Goal: Transaction & Acquisition: Obtain resource

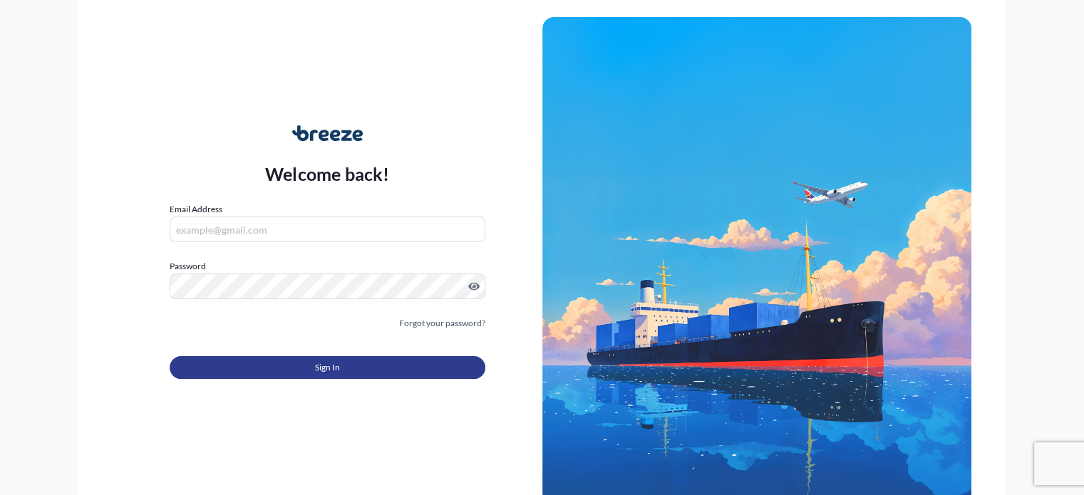
type input "[EMAIL_ADDRESS][DOMAIN_NAME]"
click at [274, 366] on button "Sign In" at bounding box center [327, 367] width 315 height 23
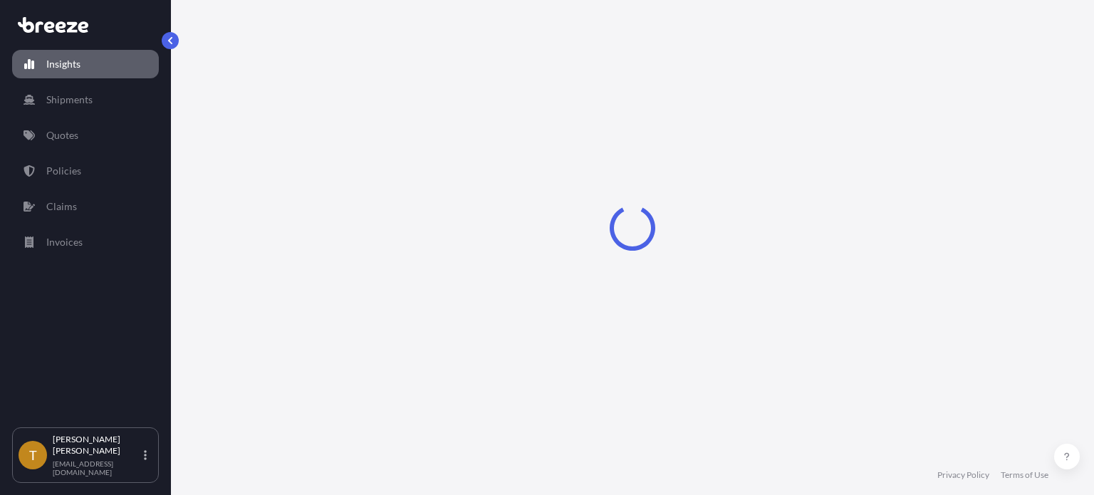
select select "2025"
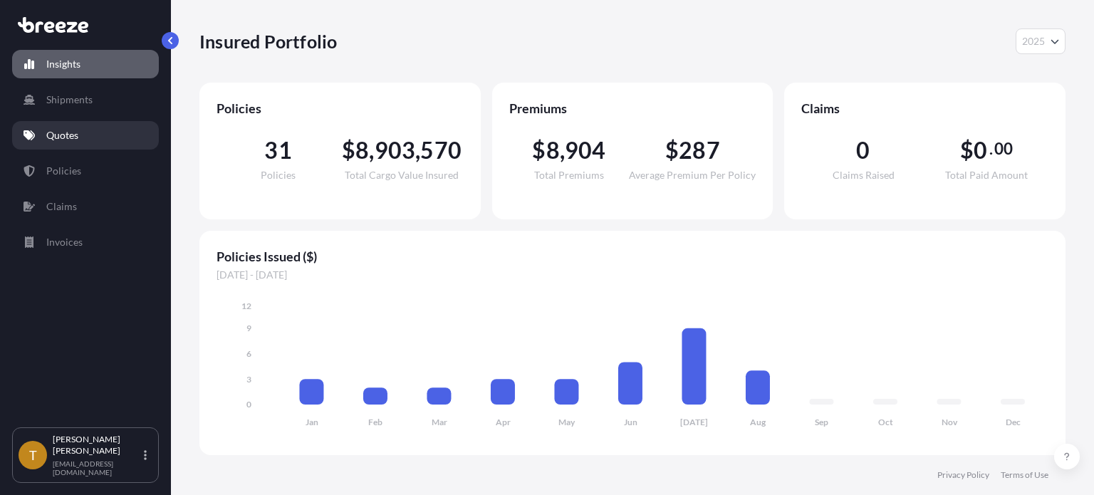
click at [65, 138] on p "Quotes" at bounding box center [62, 135] width 32 height 14
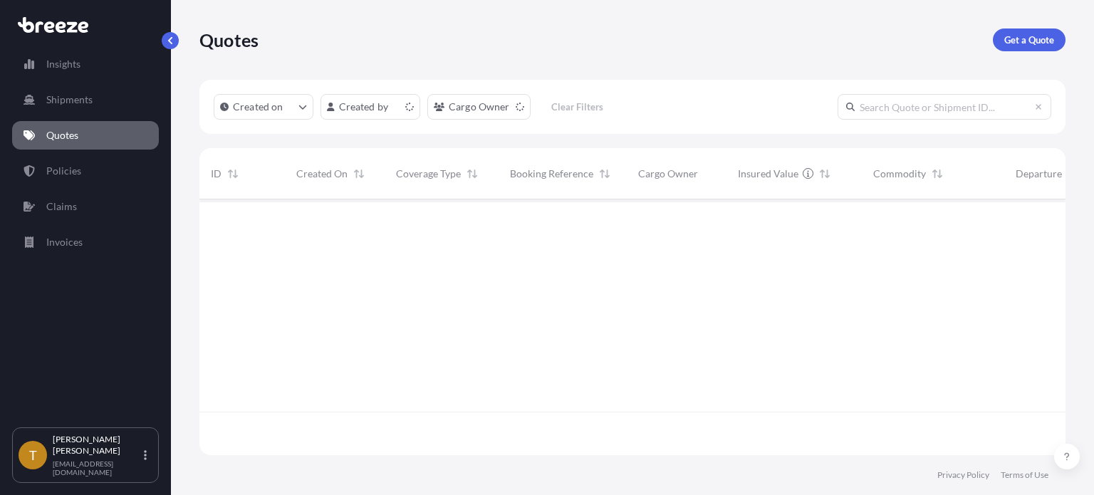
scroll to position [253, 855]
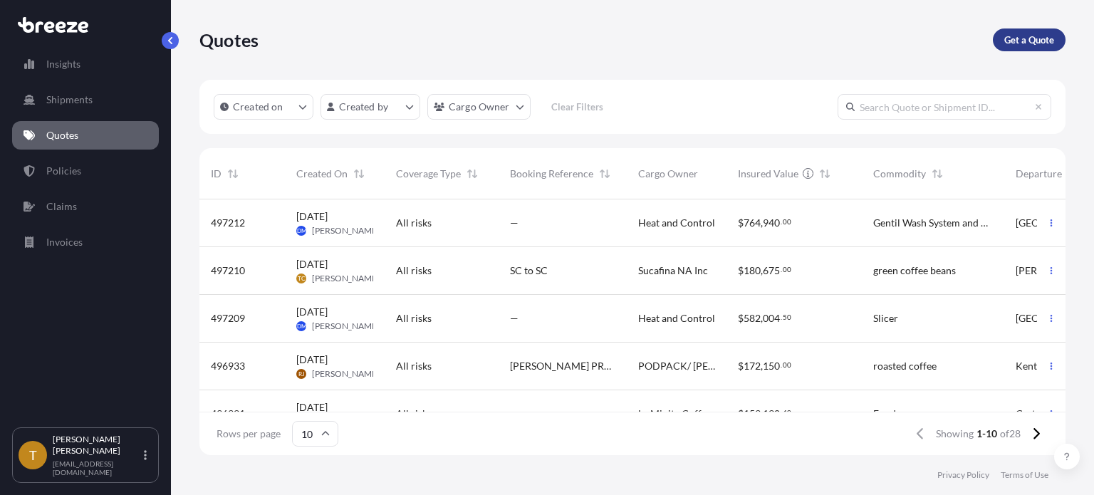
click at [1023, 37] on p "Get a Quote" at bounding box center [1030, 40] width 50 height 14
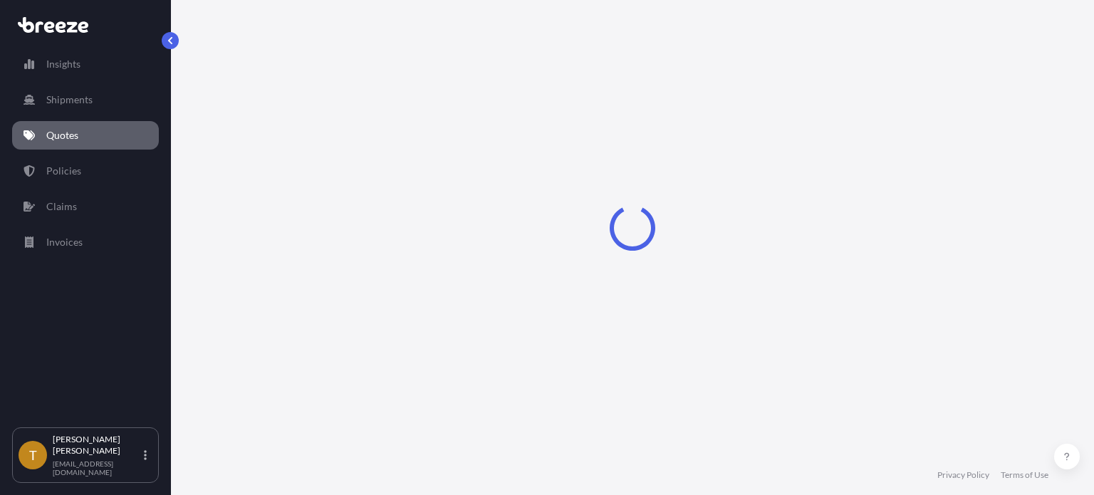
scroll to position [23, 0]
select select "Sea"
select select "1"
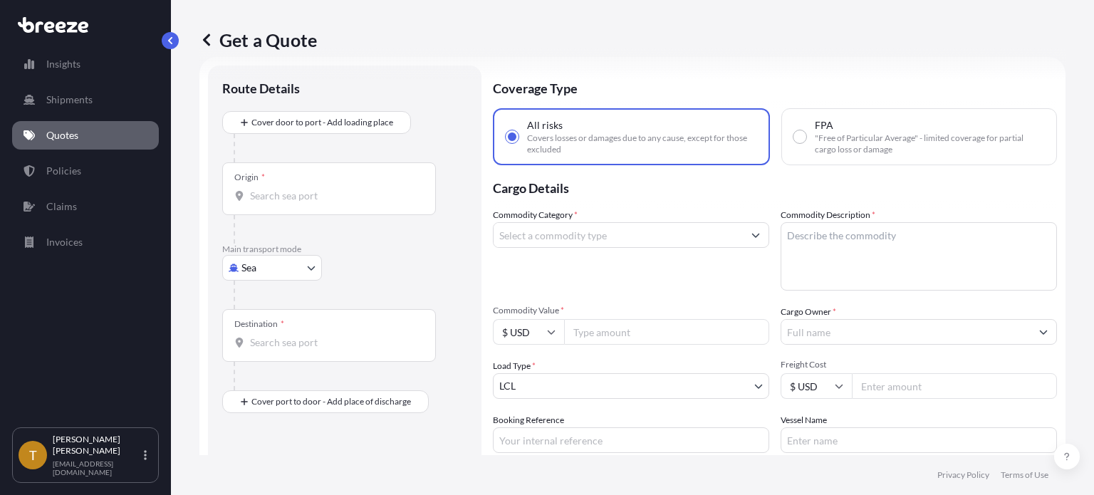
click at [311, 267] on body "Insights Shipments Quotes Policies Claims Invoices T [PERSON_NAME] [EMAIL_ADDRE…" at bounding box center [547, 301] width 1094 height 602
click at [286, 354] on div "Road" at bounding box center [272, 356] width 88 height 26
select select "Road"
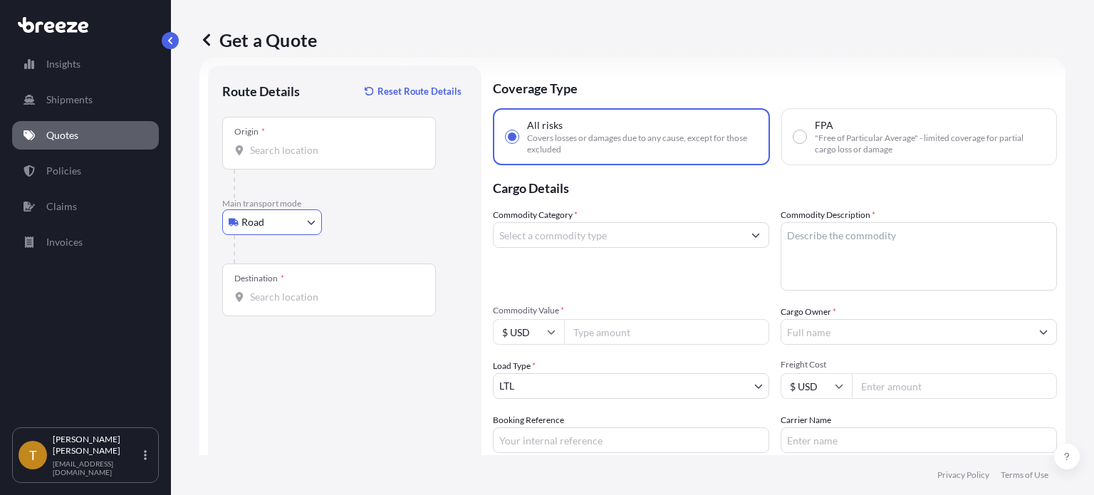
click at [323, 144] on input "Origin *" at bounding box center [334, 150] width 168 height 14
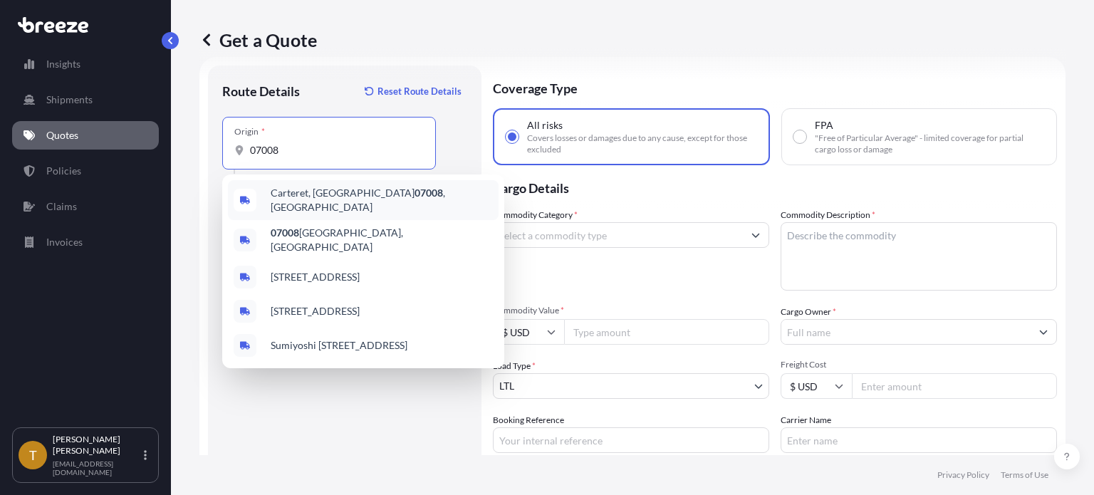
click at [313, 193] on span "Carteret, NJ 07008 , [GEOGRAPHIC_DATA]" at bounding box center [382, 200] width 222 height 28
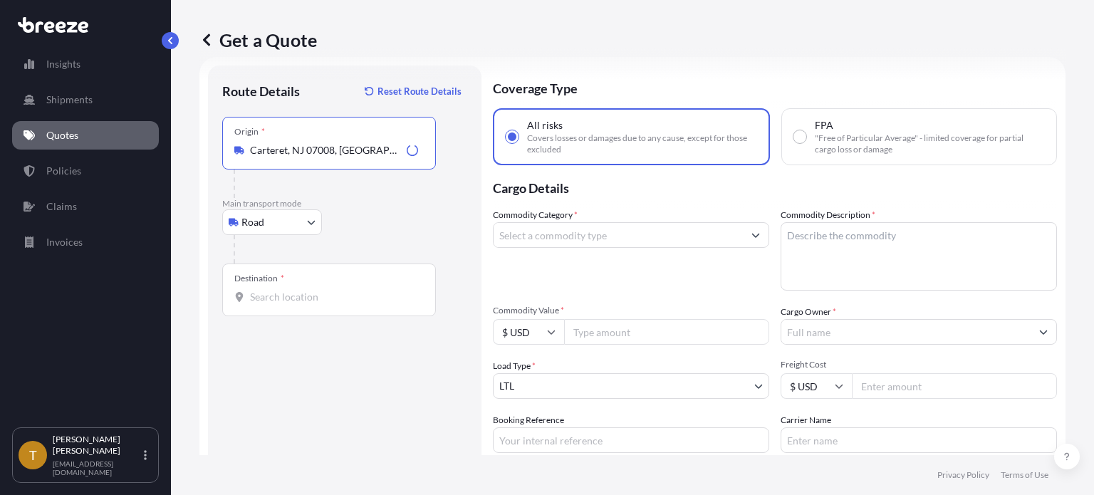
type input "Carteret, NJ 07008, [GEOGRAPHIC_DATA]"
click at [305, 286] on div "Destination *" at bounding box center [329, 290] width 214 height 53
click at [305, 290] on input "Destination *" at bounding box center [334, 297] width 168 height 14
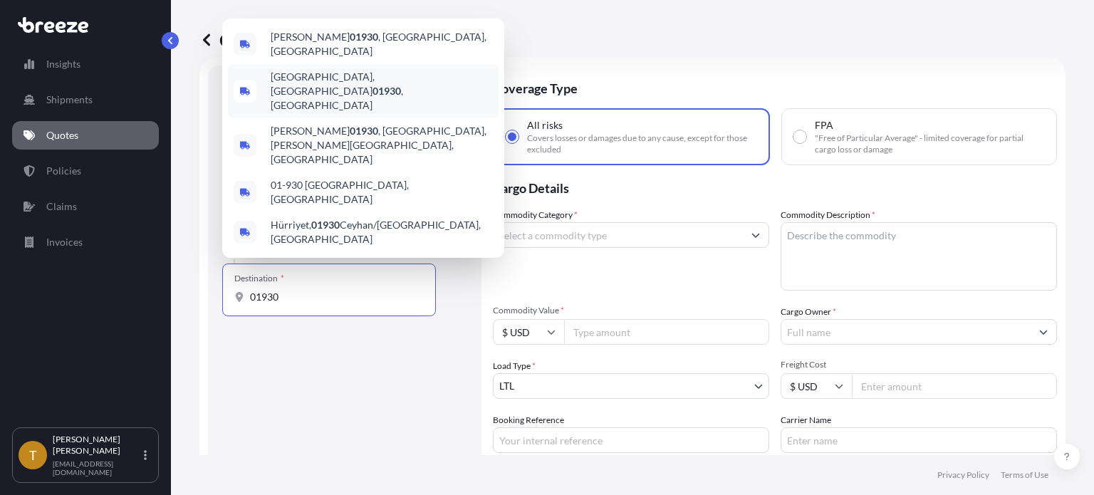
click at [338, 113] on span "[GEOGRAPHIC_DATA] , [GEOGRAPHIC_DATA]" at bounding box center [382, 91] width 222 height 43
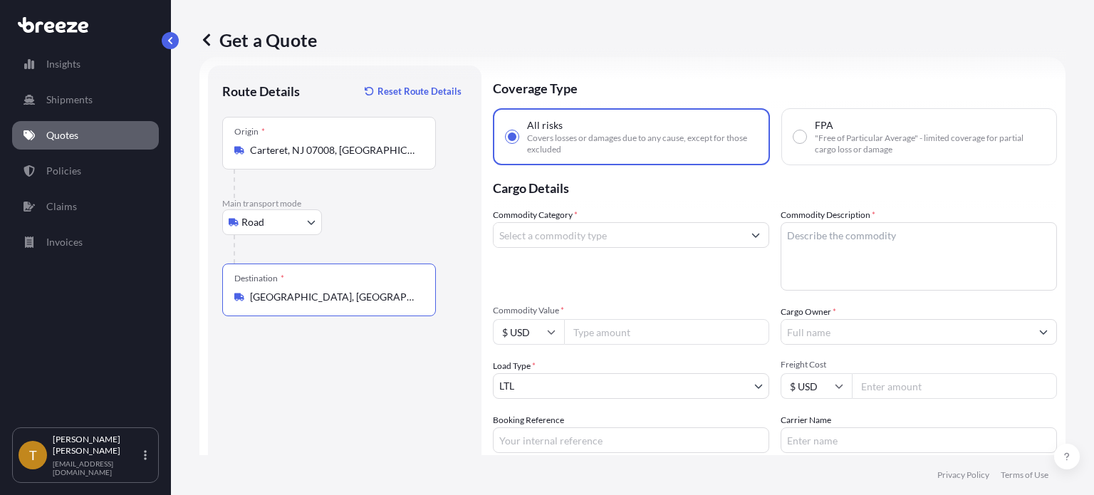
type input "[GEOGRAPHIC_DATA], [GEOGRAPHIC_DATA]"
click at [575, 237] on input "Commodity Category *" at bounding box center [618, 235] width 249 height 26
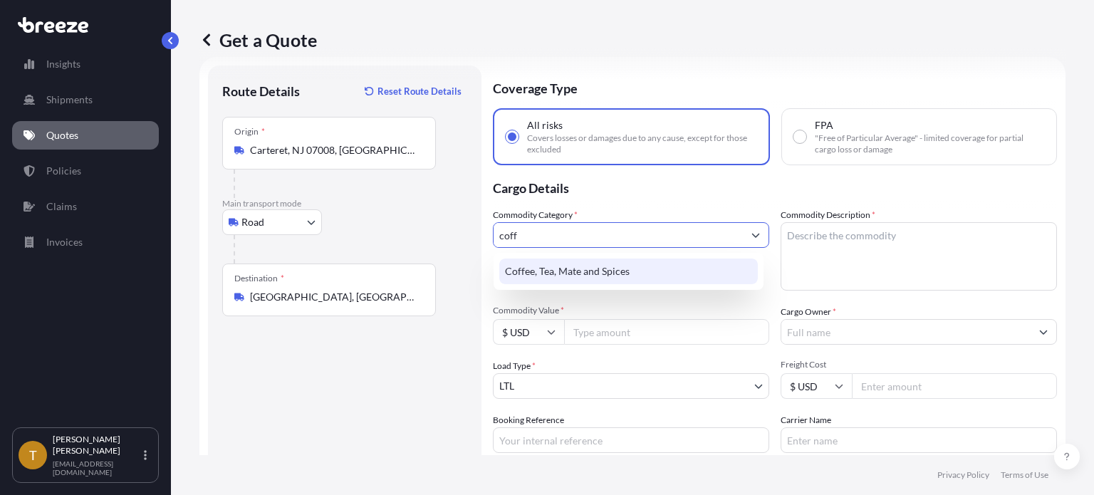
click at [584, 267] on div "Coffee, Tea, Mate and Spices" at bounding box center [628, 272] width 259 height 26
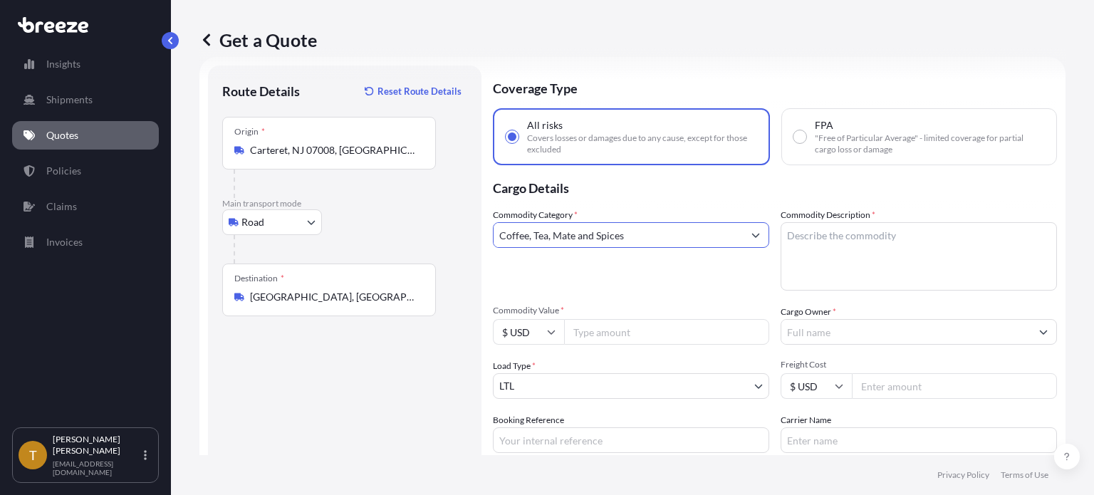
type input "Coffee, Tea, Mate and Spices"
click at [823, 242] on textarea "Commodity Description *" at bounding box center [919, 256] width 276 height 68
type textarea "green coffee beans"
click at [648, 327] on input "Commodity Value *" at bounding box center [666, 332] width 205 height 26
type input "171805.00"
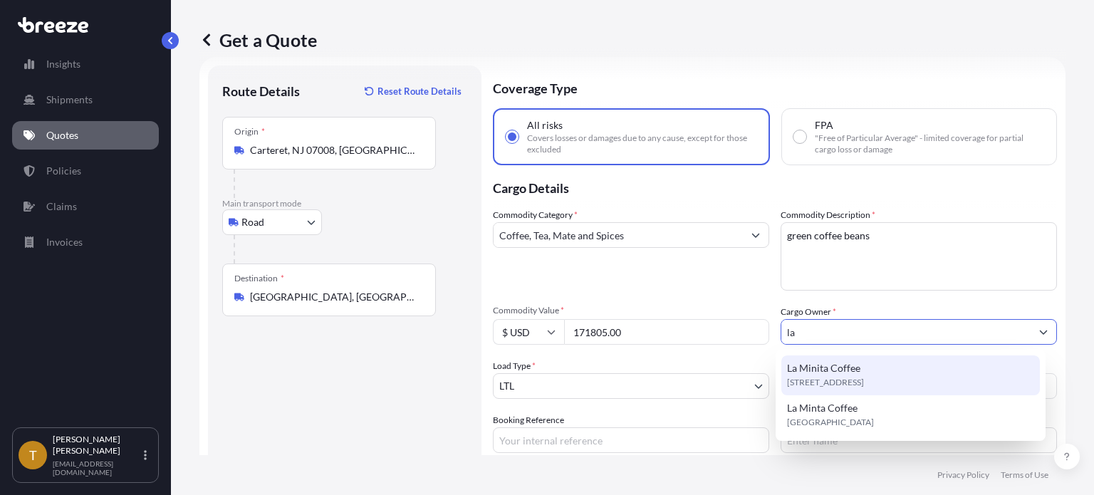
click at [820, 378] on span "[STREET_ADDRESS]" at bounding box center [825, 382] width 77 height 14
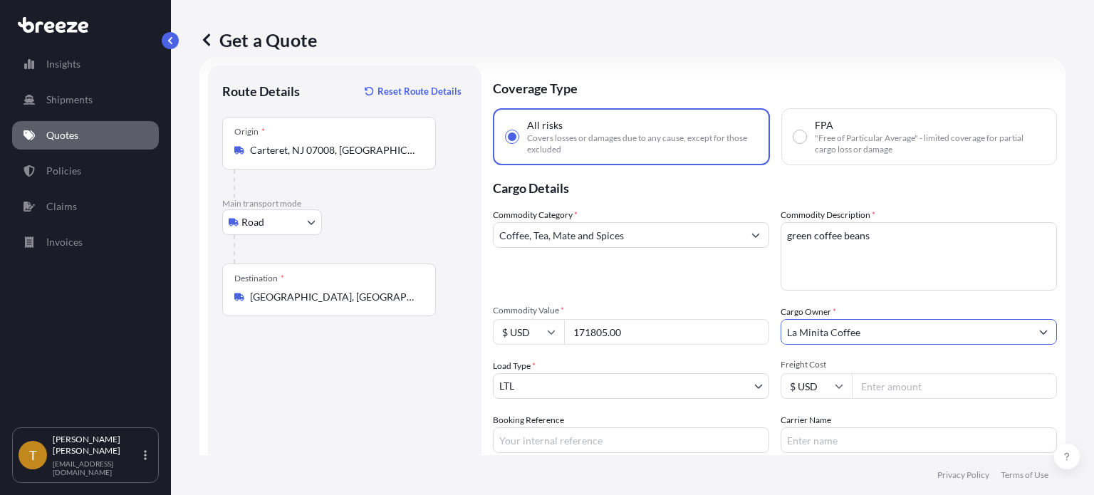
type input "La Minita Coffee"
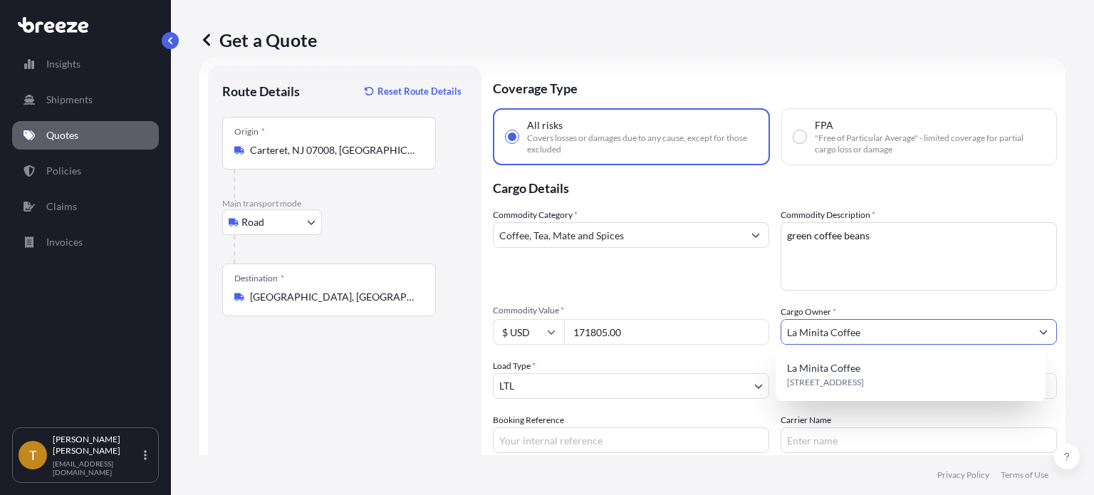
click at [552, 380] on body "1 option available. Insights Shipments Quotes Policies Claims Invoices T [PERSO…" at bounding box center [547, 301] width 1094 height 602
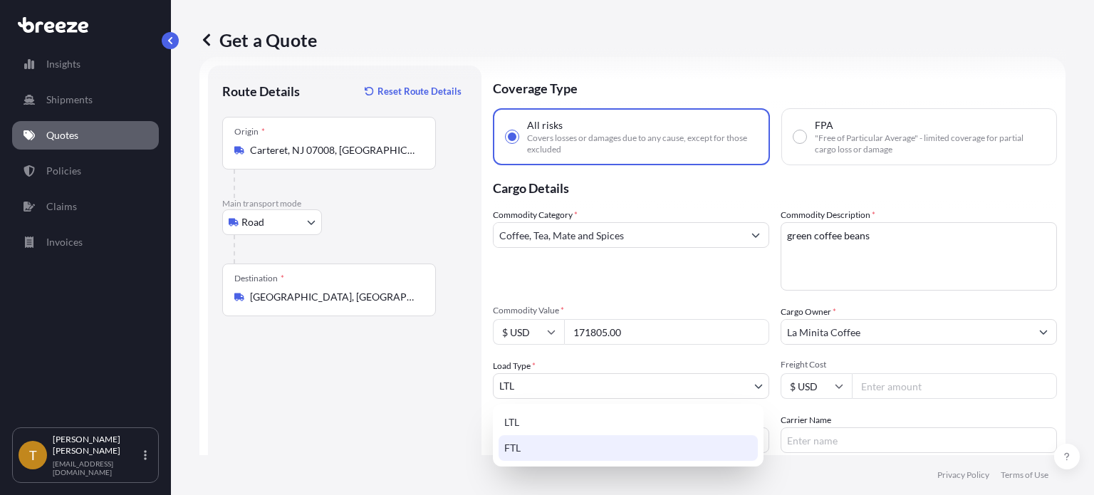
click at [526, 447] on div "FTL" at bounding box center [628, 448] width 259 height 26
select select "2"
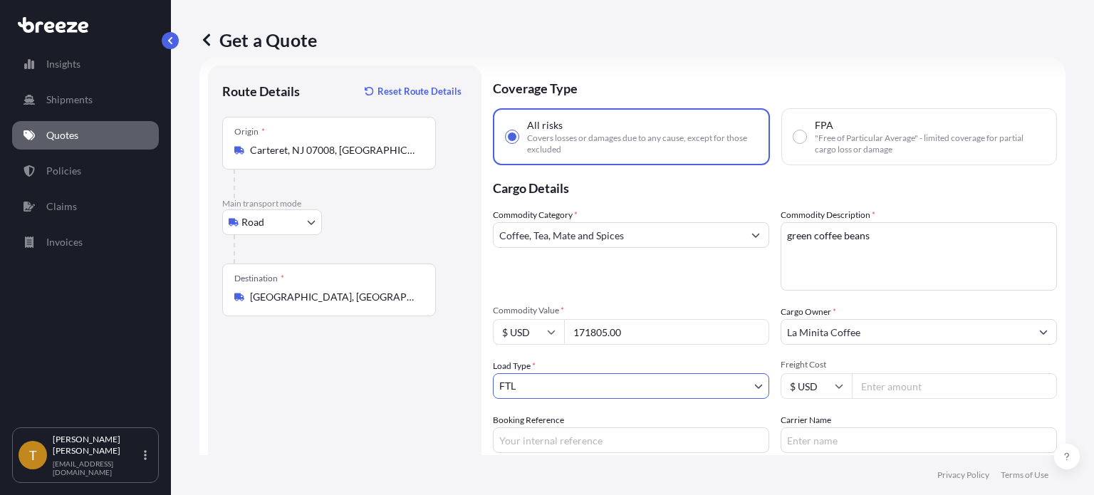
click at [911, 388] on input "Freight Cost" at bounding box center [954, 386] width 205 height 26
type input "1250"
click at [591, 438] on input "Booking Reference" at bounding box center [631, 440] width 276 height 26
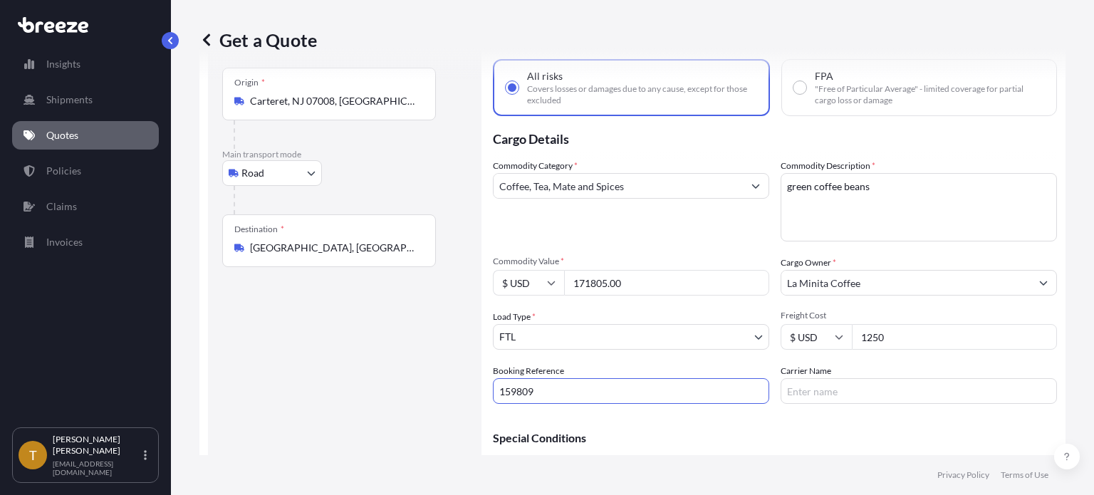
scroll to position [94, 0]
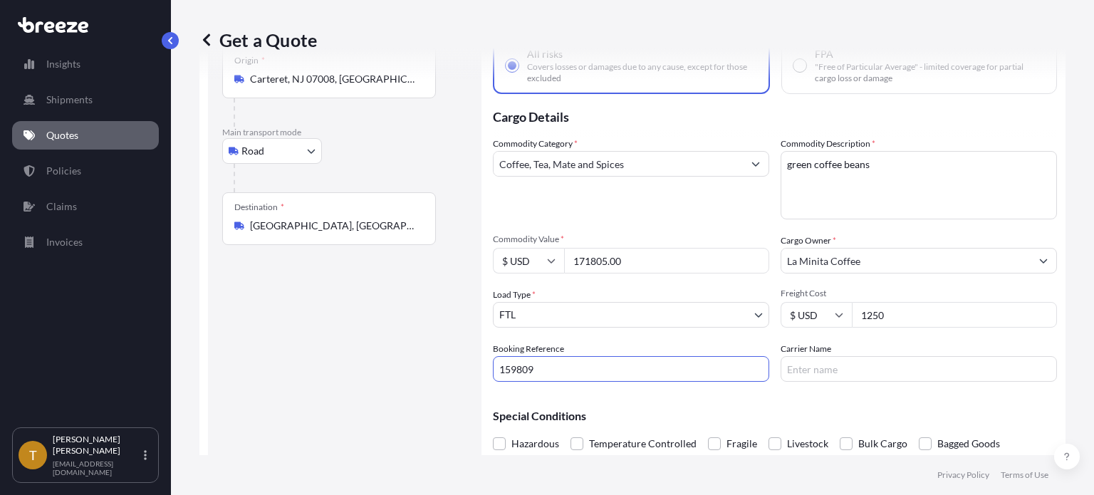
type input "159809"
click at [806, 367] on input "Carrier Name" at bounding box center [919, 369] width 276 height 26
type input "IM Transport LLC"
click at [920, 437] on span at bounding box center [925, 443] width 13 height 13
click at [919, 433] on input "Bagged Goods" at bounding box center [919, 433] width 0 height 0
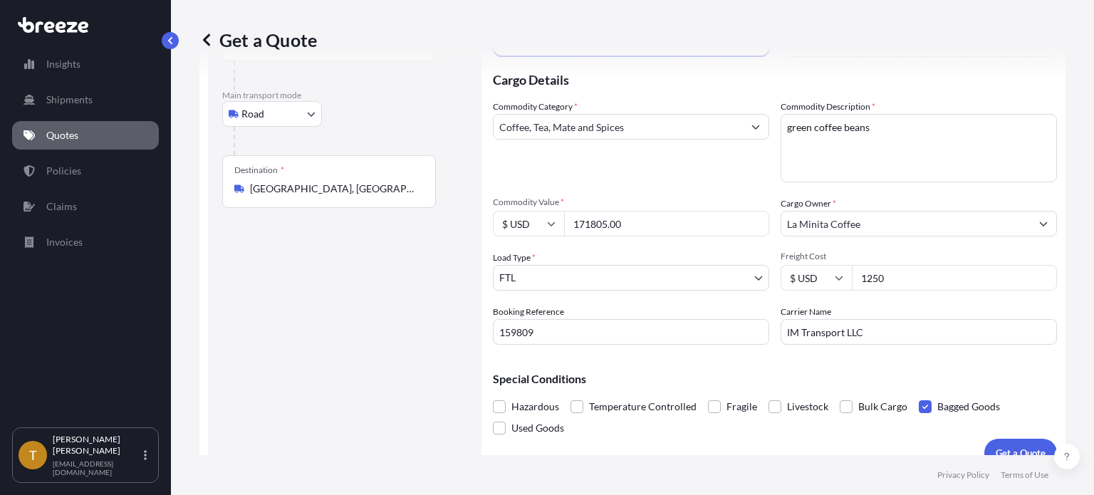
scroll to position [151, 0]
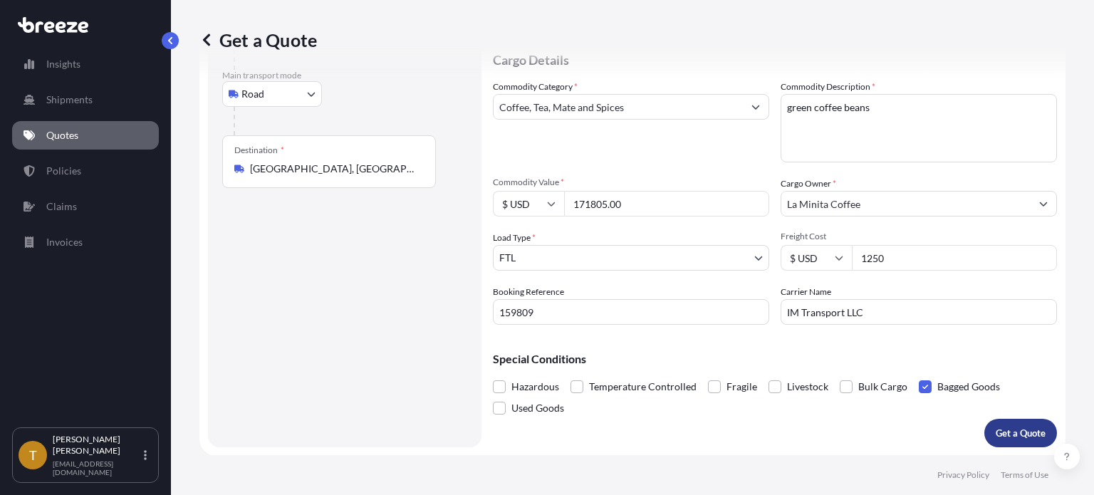
click at [1016, 439] on p "Get a Quote" at bounding box center [1021, 433] width 50 height 14
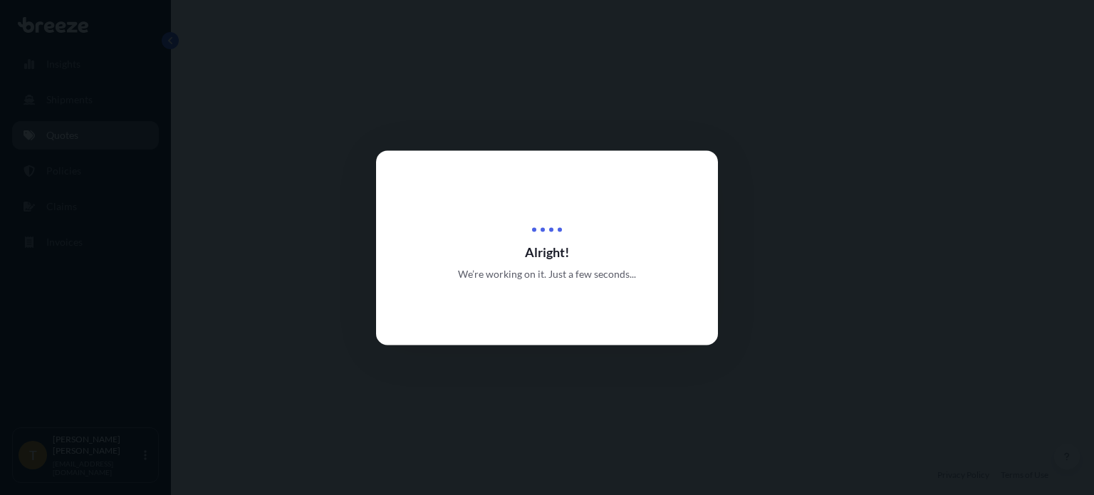
select select "Road"
select select "2"
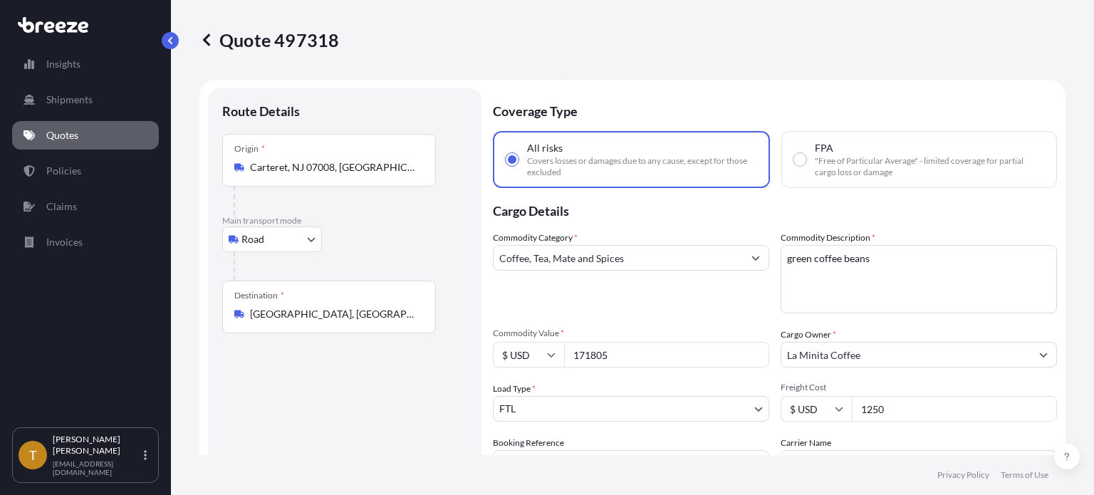
click at [41, 135] on link "Quotes" at bounding box center [85, 135] width 147 height 28
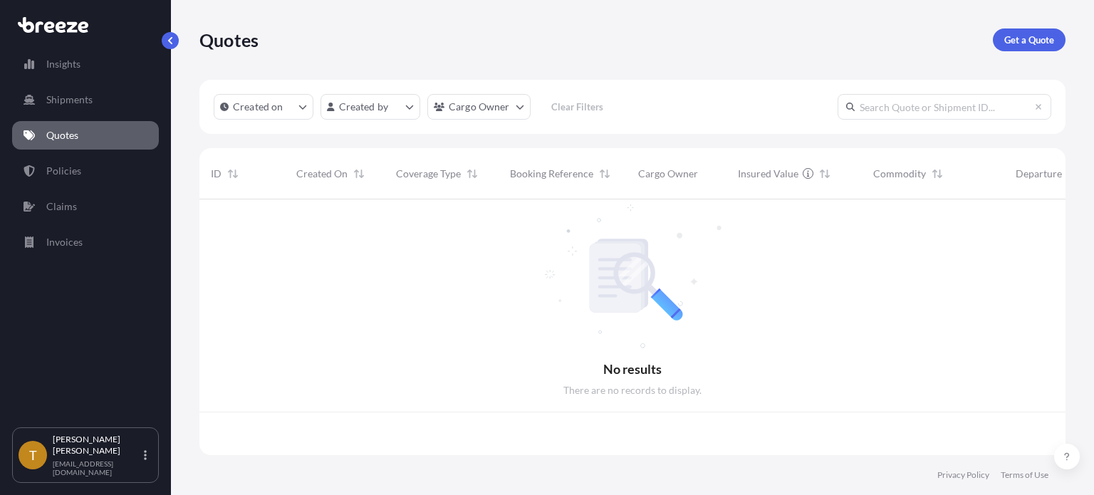
scroll to position [253, 855]
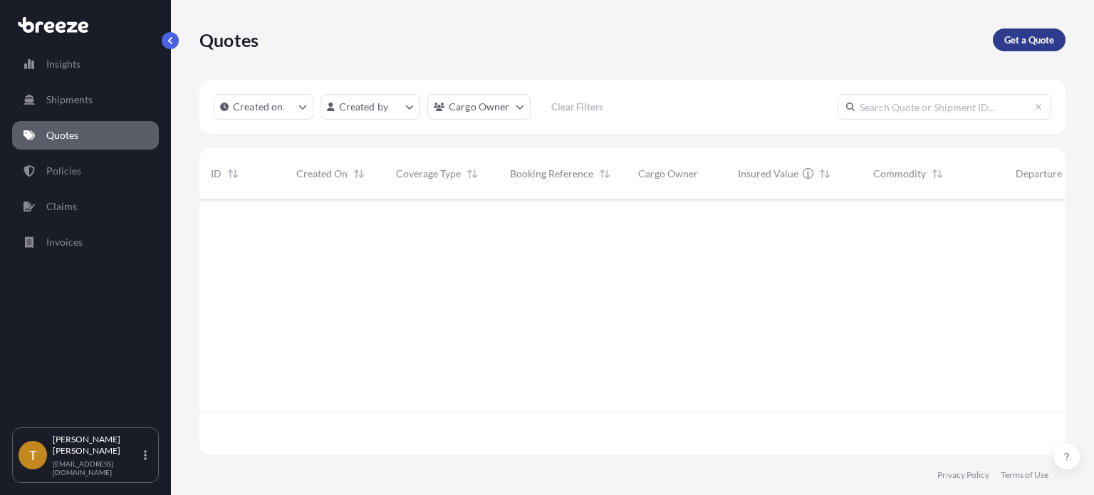
click at [1027, 38] on p "Get a Quote" at bounding box center [1030, 40] width 50 height 14
select select "Sea"
select select "1"
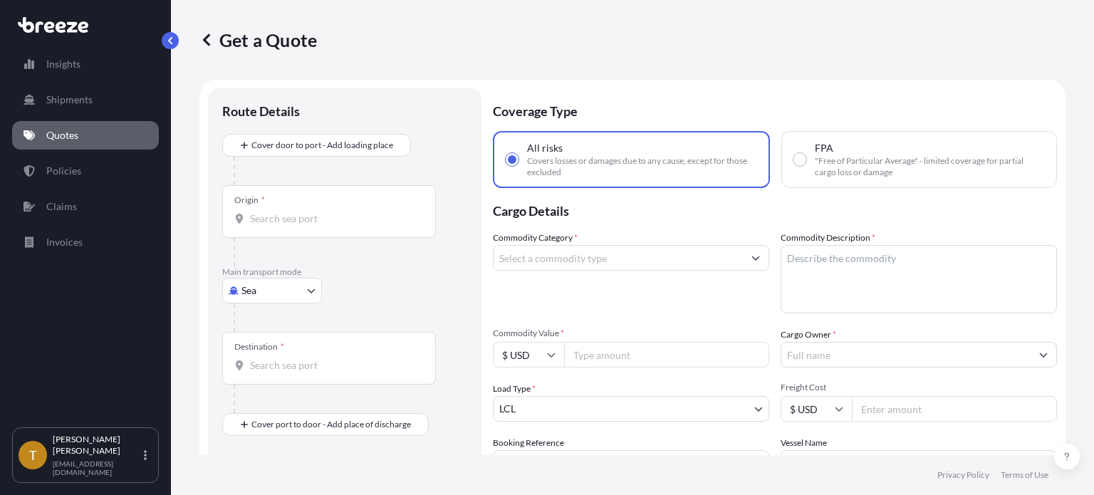
scroll to position [23, 0]
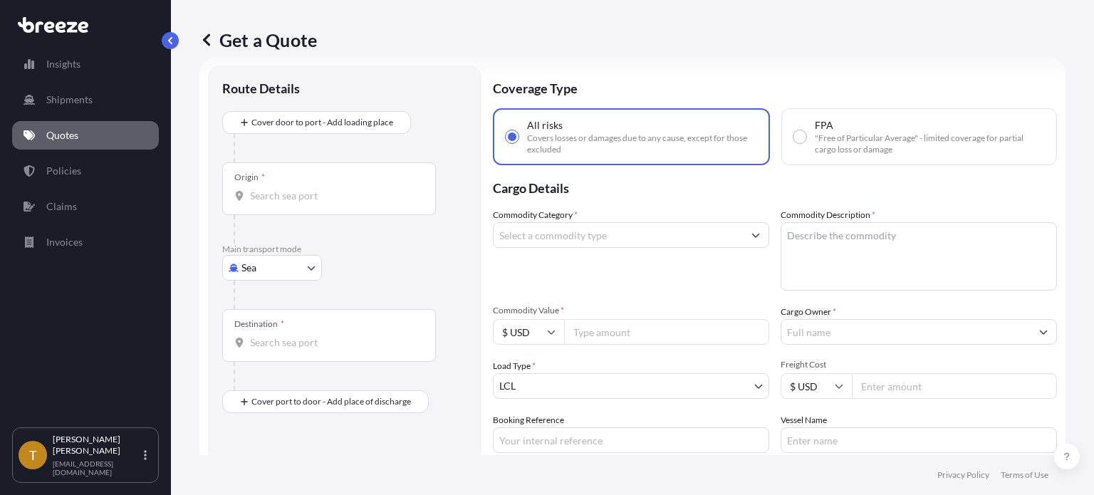
click at [312, 264] on body "Insights Shipments Quotes Policies Claims Invoices T [PERSON_NAME] [EMAIL_ADDRE…" at bounding box center [547, 301] width 1094 height 602
click at [274, 358] on div "Road" at bounding box center [272, 356] width 88 height 26
select select "Road"
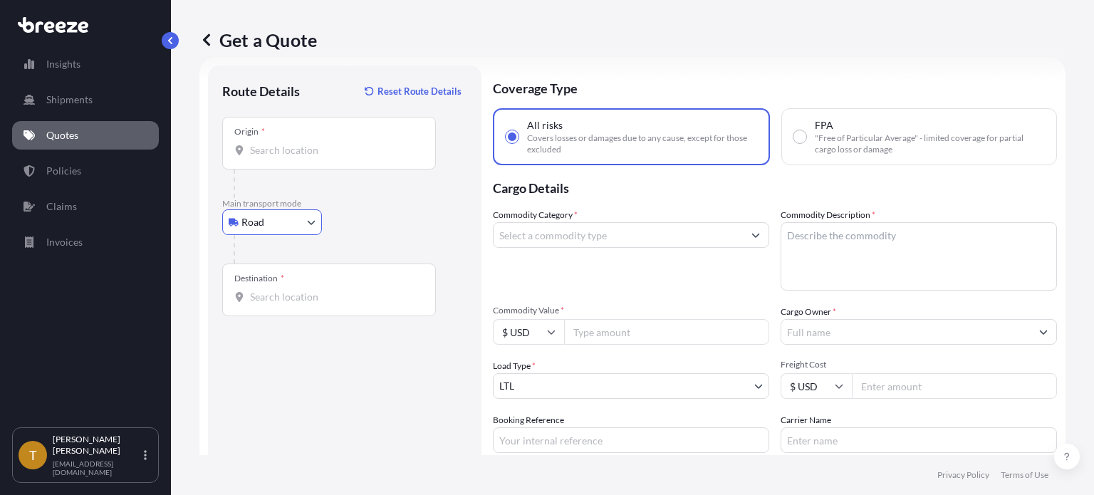
click at [341, 125] on div "Origin *" at bounding box center [329, 143] width 214 height 53
click at [341, 143] on input "Origin *" at bounding box center [334, 150] width 168 height 14
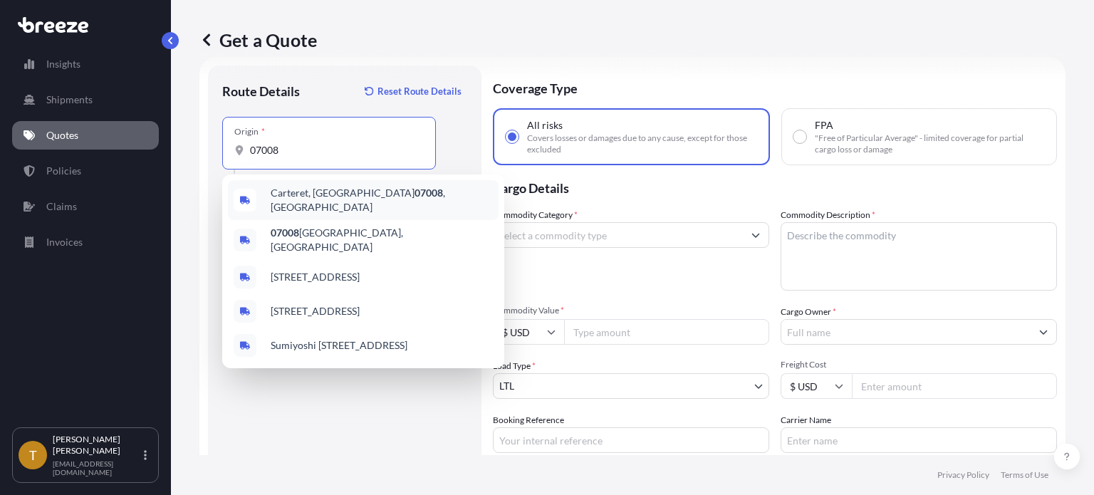
click at [295, 193] on span "Carteret, NJ 07008 , [GEOGRAPHIC_DATA]" at bounding box center [382, 200] width 222 height 28
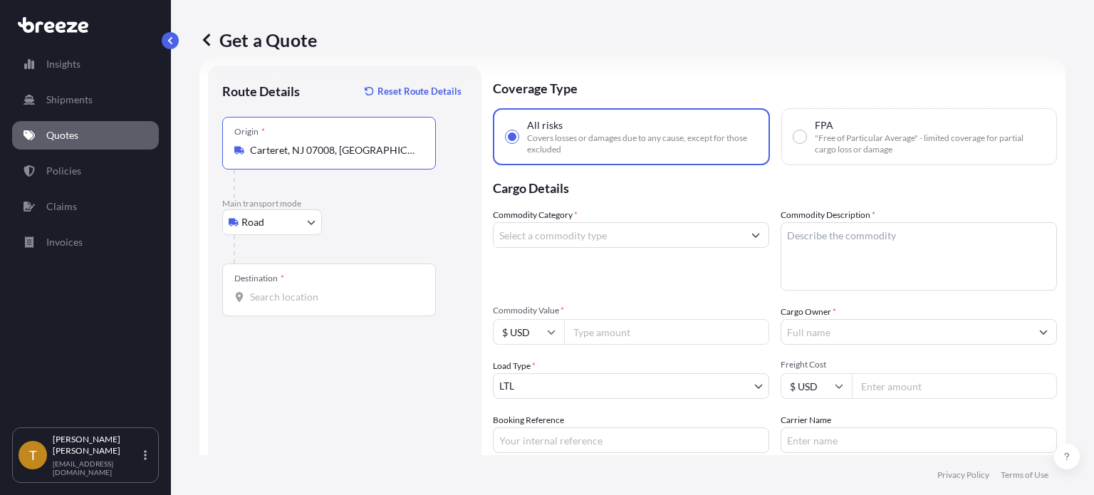
type input "Carteret, NJ 07008, [GEOGRAPHIC_DATA]"
click at [321, 308] on div "Destination *" at bounding box center [329, 290] width 214 height 53
click at [321, 304] on input "Destination *" at bounding box center [334, 297] width 168 height 14
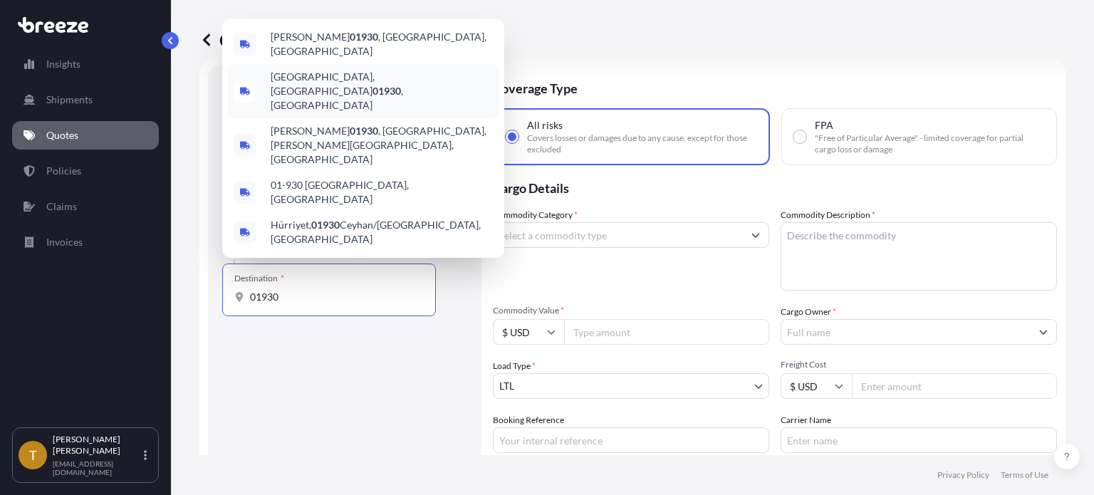
click at [312, 113] on span "[GEOGRAPHIC_DATA] , [GEOGRAPHIC_DATA]" at bounding box center [382, 91] width 222 height 43
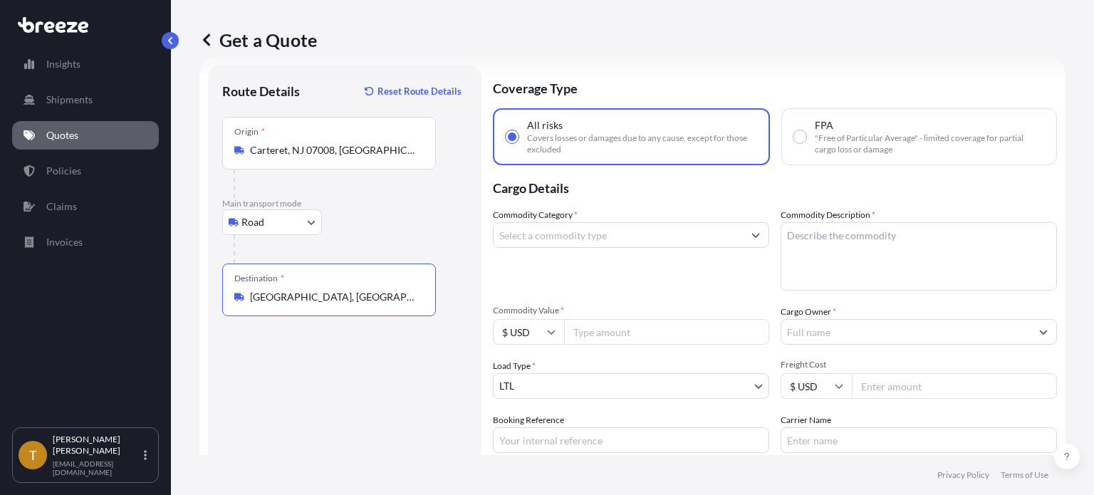
type input "[GEOGRAPHIC_DATA], [GEOGRAPHIC_DATA]"
click at [604, 238] on input "Commodity Category *" at bounding box center [618, 235] width 249 height 26
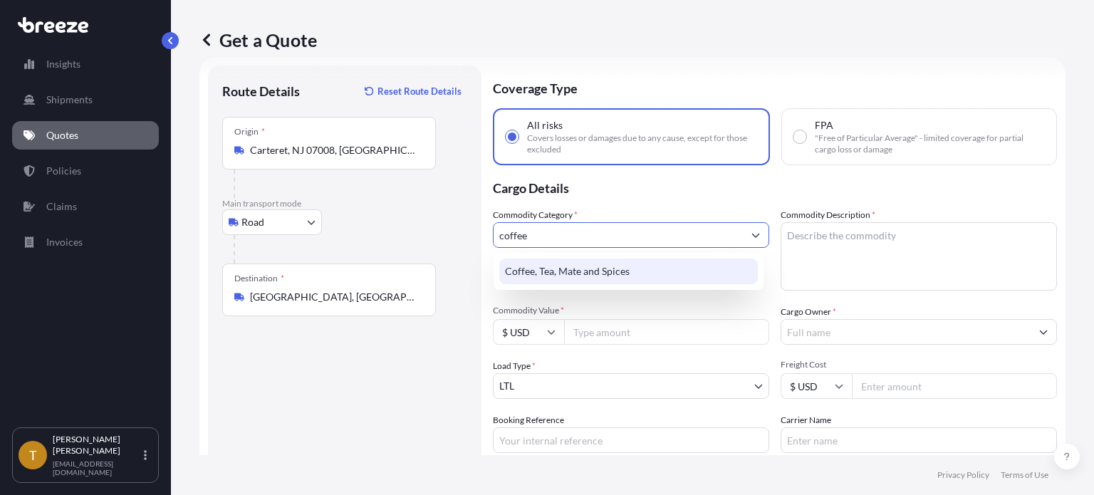
click at [592, 270] on div "Coffee, Tea, Mate and Spices" at bounding box center [628, 272] width 259 height 26
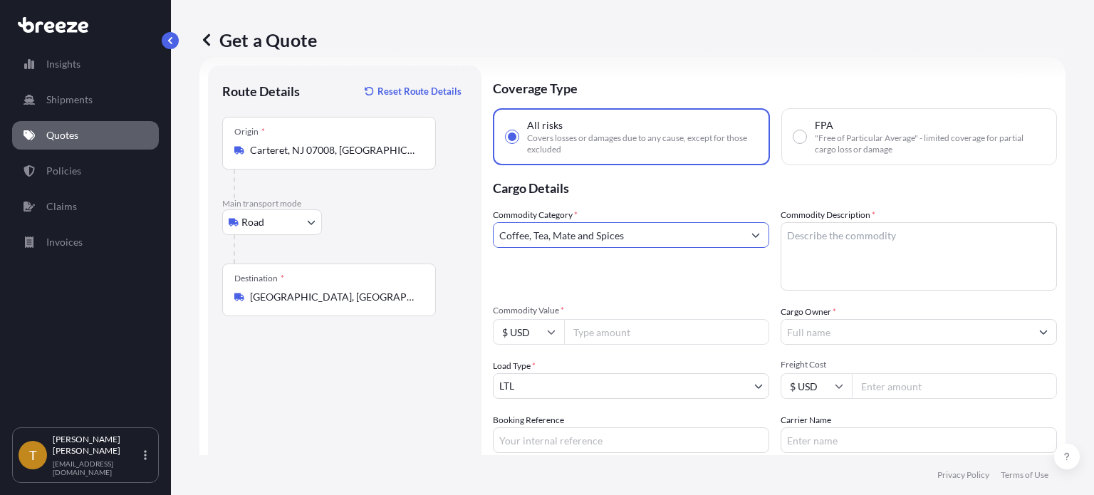
type input "Coffee, Tea, Mate and Spices"
click at [829, 247] on textarea "Commodity Description *" at bounding box center [919, 256] width 276 height 68
type textarea "green coffee beans"
click at [639, 334] on input "Commodity Value *" at bounding box center [666, 332] width 205 height 26
type input "205480.00"
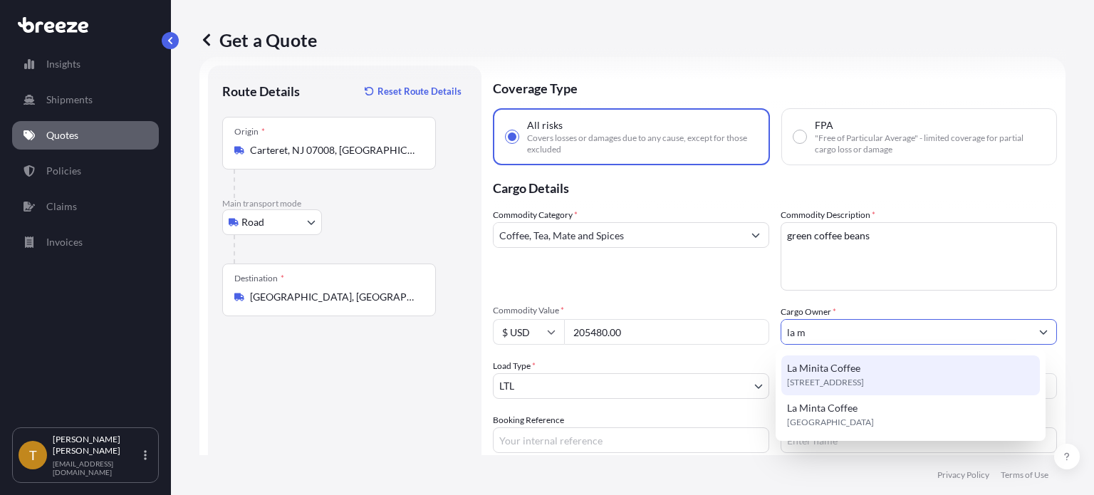
click at [816, 379] on span "[STREET_ADDRESS]" at bounding box center [825, 382] width 77 height 14
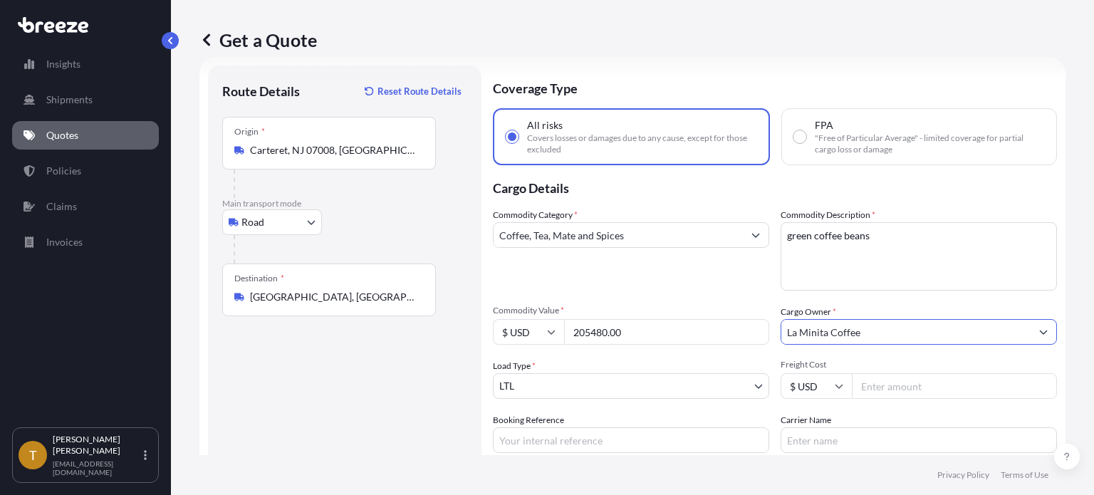
type input "La Minita Coffee"
click at [647, 326] on input "205480.00" at bounding box center [666, 332] width 205 height 26
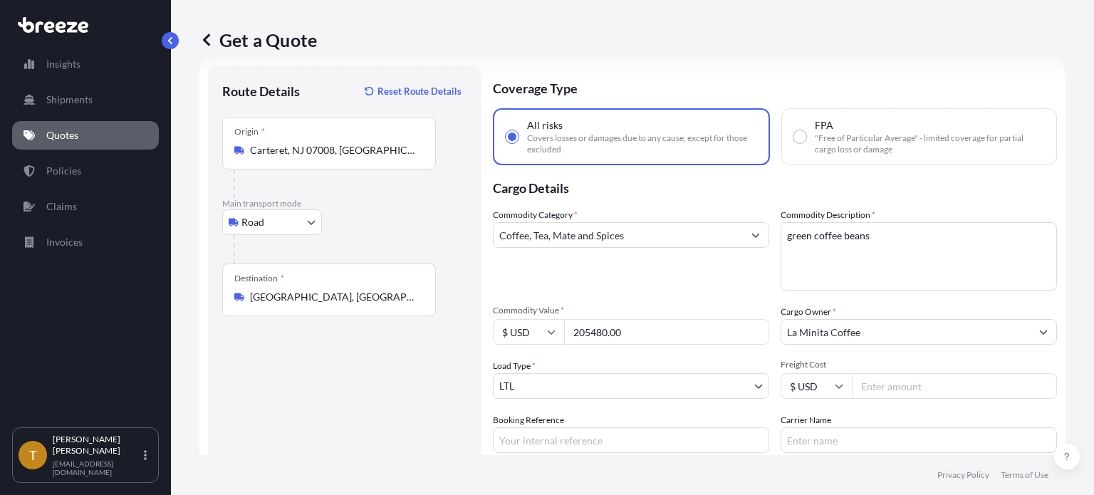
click at [647, 326] on input "205480.00" at bounding box center [666, 332] width 205 height 26
type input "205480.00"
click at [653, 219] on div "Commodity Category * Coffee, Tea, Mate and Spices" at bounding box center [631, 249] width 276 height 83
click at [561, 385] on body "Insights Shipments Quotes Policies Claims Invoices T [PERSON_NAME] [EMAIL_ADDRE…" at bounding box center [547, 301] width 1094 height 602
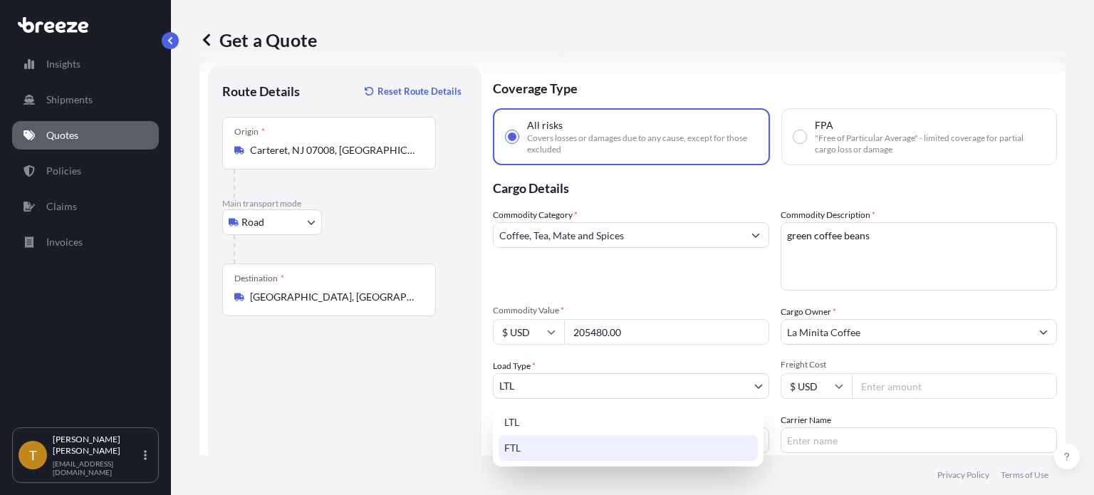
click at [526, 444] on div "FTL" at bounding box center [628, 448] width 259 height 26
select select "2"
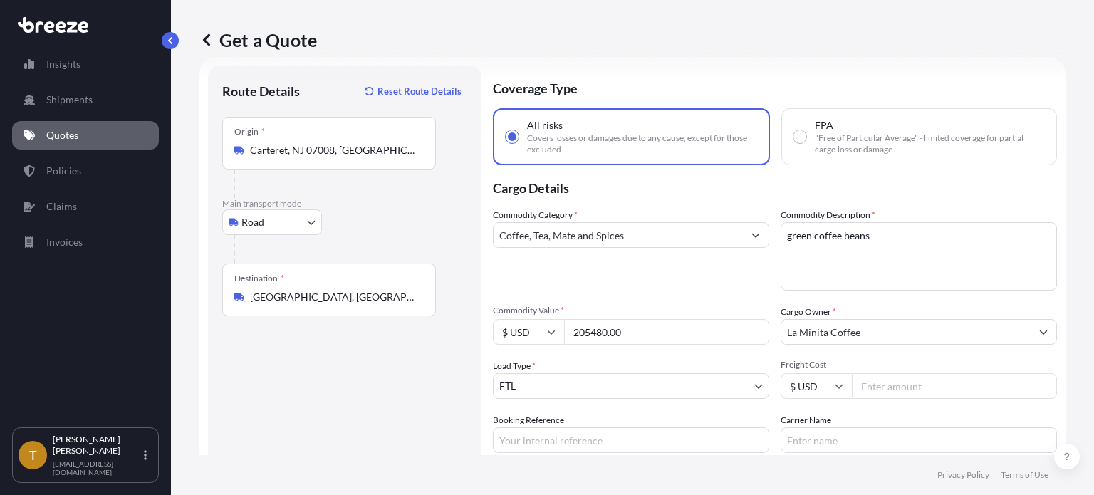
click at [884, 391] on input "Freight Cost" at bounding box center [954, 386] width 205 height 26
type input "1250"
click at [643, 438] on input "Booking Reference" at bounding box center [631, 440] width 276 height 26
type input "159808"
click at [832, 447] on input "Carrier Name" at bounding box center [919, 440] width 276 height 26
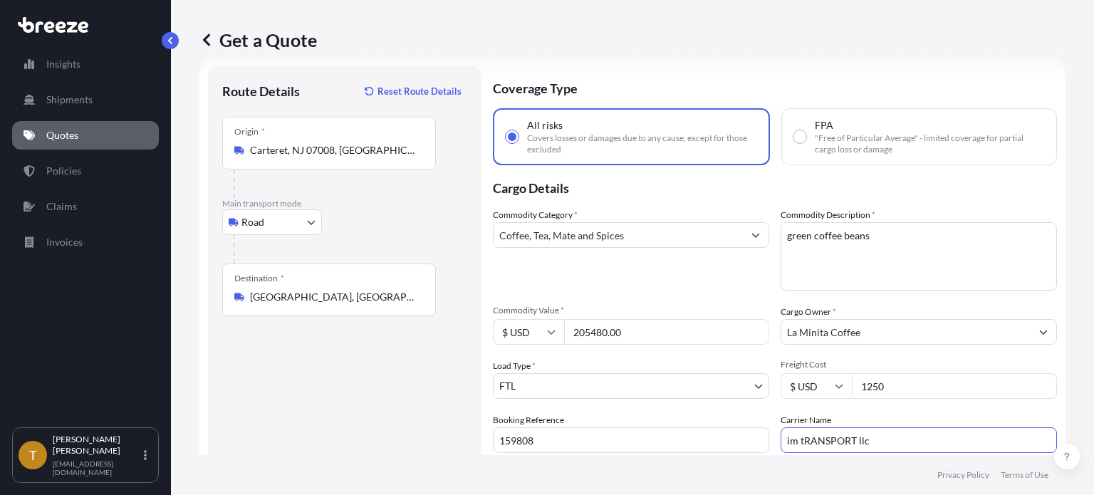
type input "IM Transport LLC"
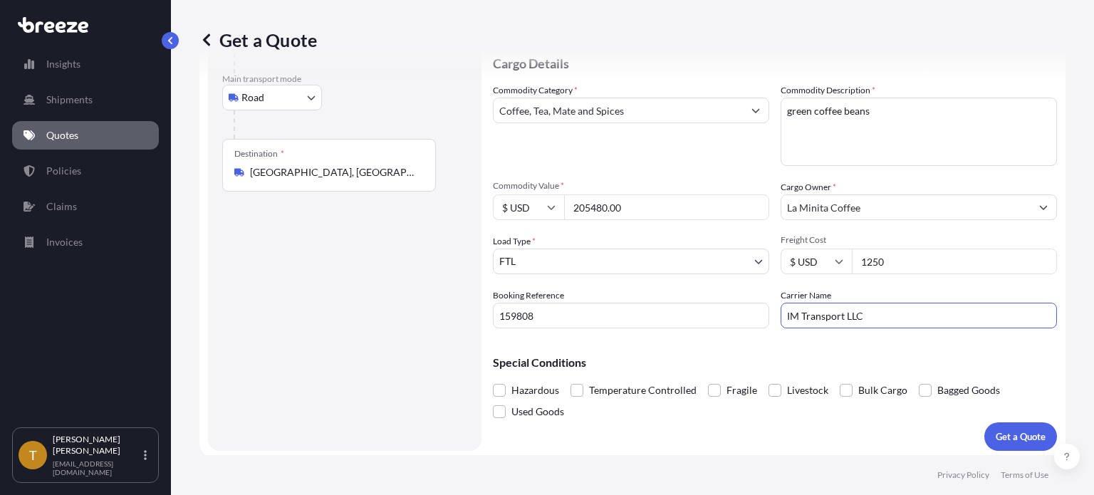
scroll to position [151, 0]
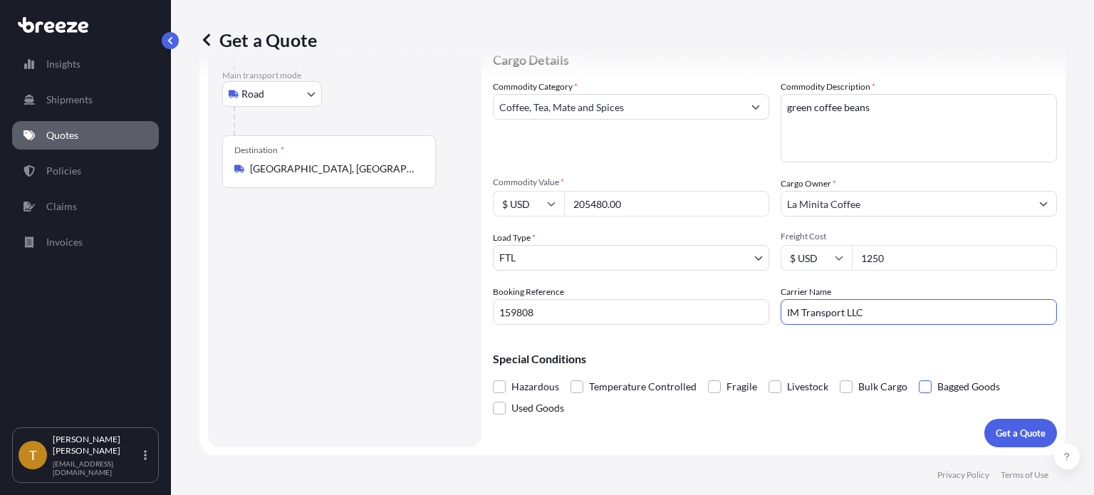
click at [919, 384] on span at bounding box center [925, 386] width 13 height 13
click at [919, 376] on input "Bagged Goods" at bounding box center [919, 376] width 0 height 0
click at [1014, 436] on p "Get a Quote" at bounding box center [1021, 433] width 50 height 14
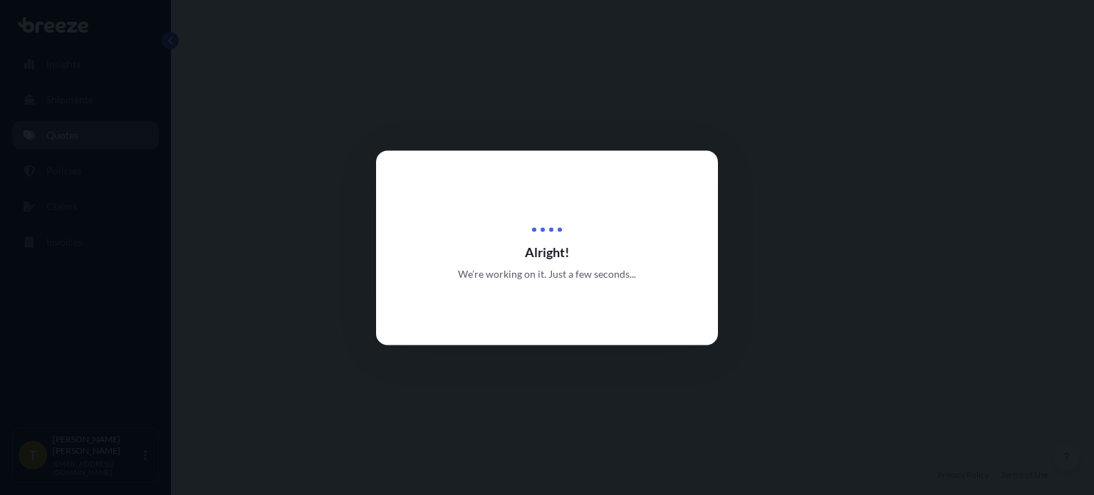
select select "Road"
select select "2"
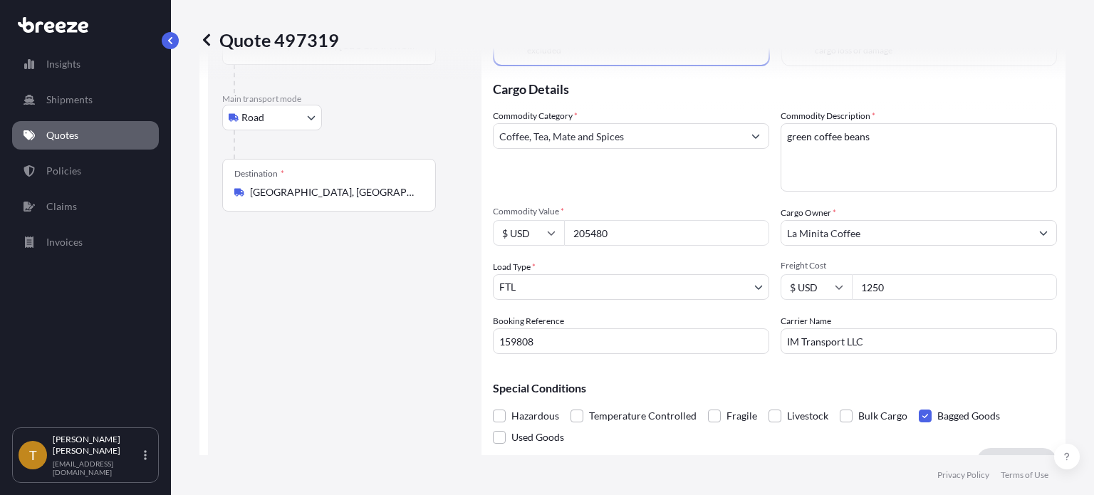
scroll to position [51, 0]
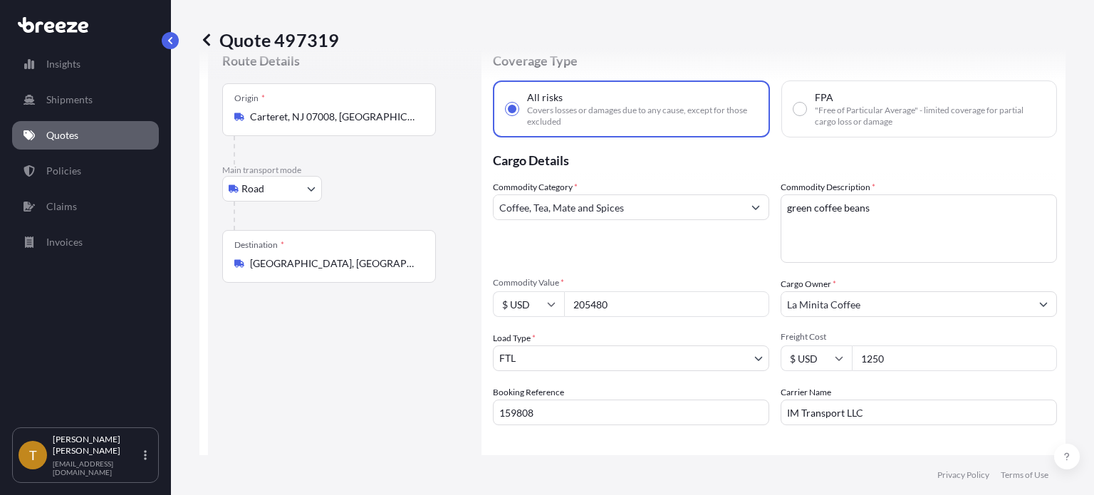
click at [53, 130] on p "Quotes" at bounding box center [62, 135] width 32 height 14
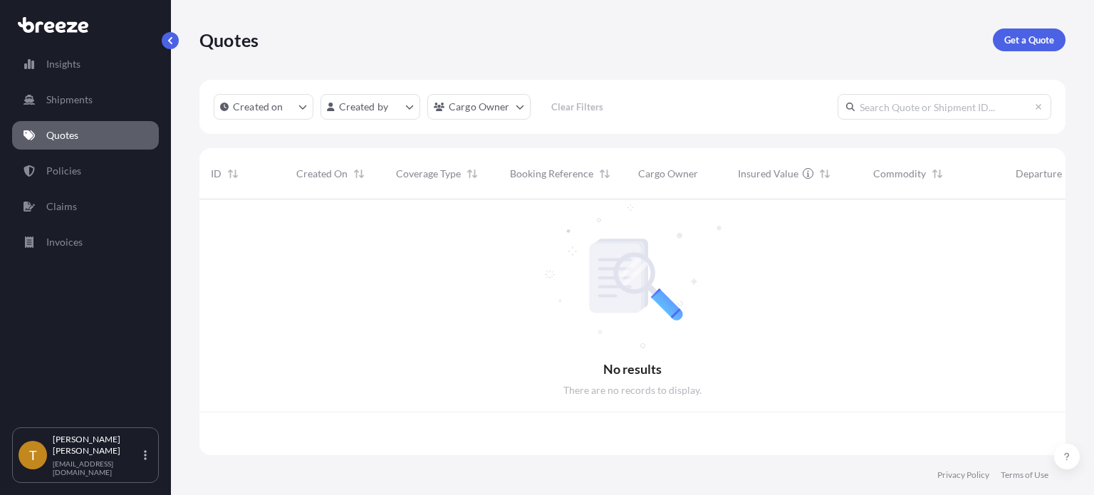
scroll to position [253, 855]
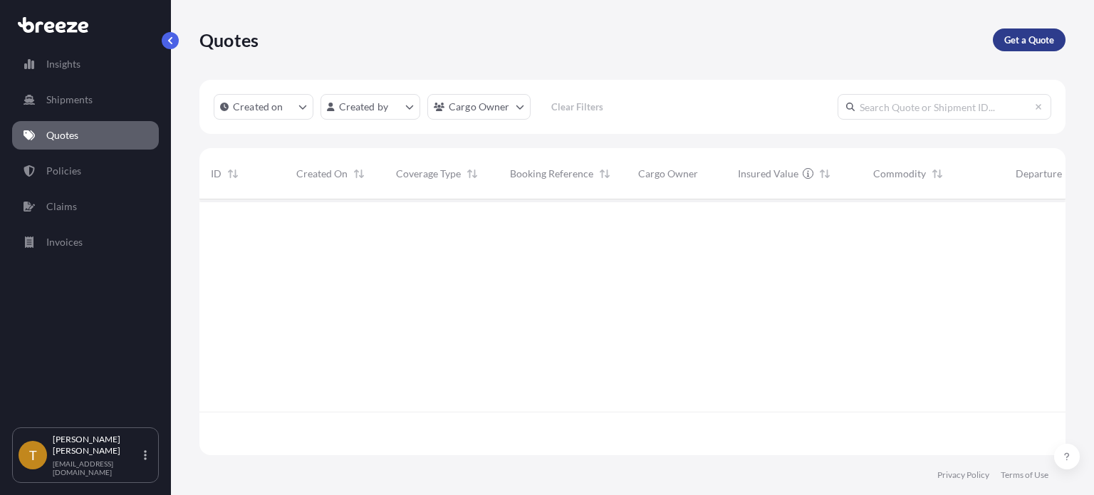
click at [1027, 39] on p "Get a Quote" at bounding box center [1030, 40] width 50 height 14
select select "Sea"
select select "1"
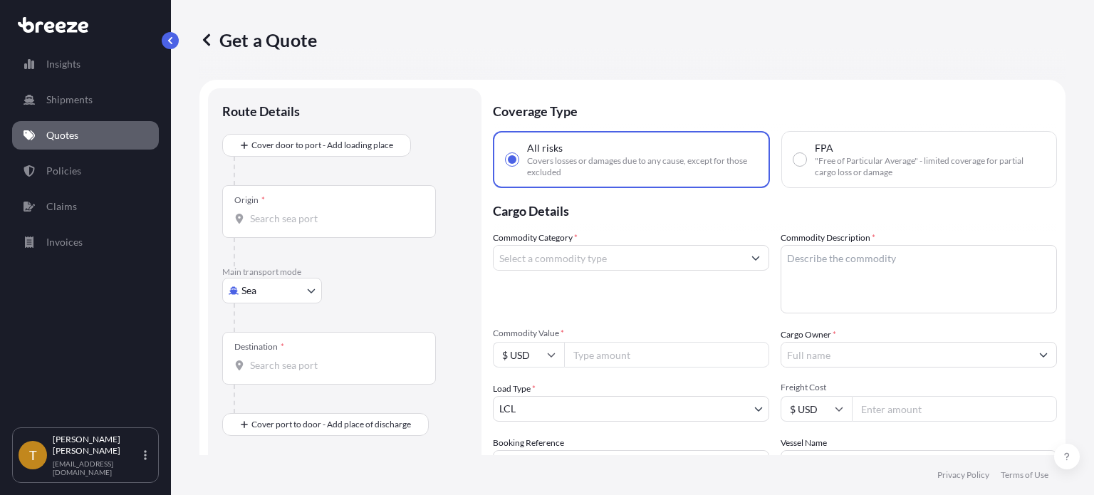
scroll to position [23, 0]
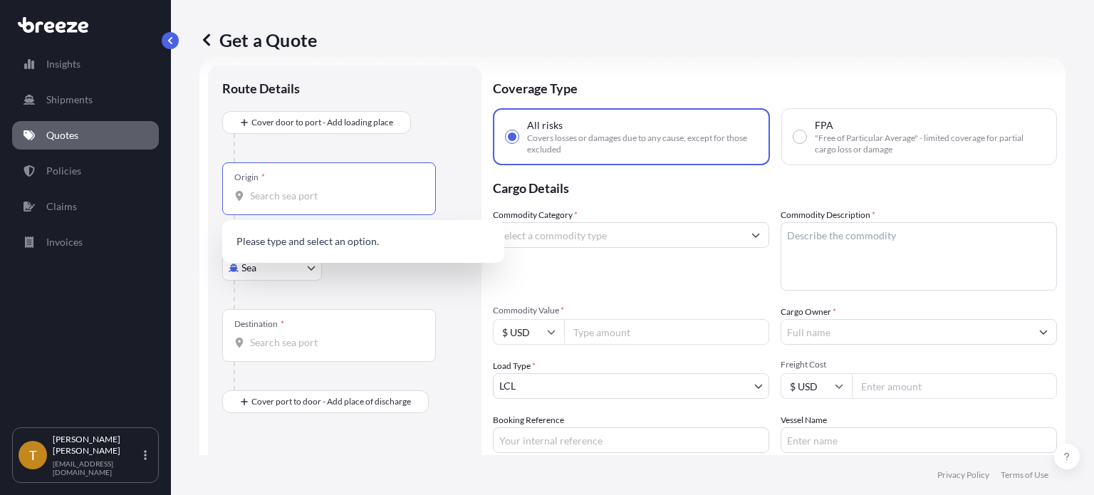
click at [351, 195] on input "Origin *" at bounding box center [334, 196] width 168 height 14
type input "07008"
click at [305, 268] on body "0 options available. Insights Shipments Quotes Policies Claims Invoices T [PERS…" at bounding box center [547, 301] width 1094 height 602
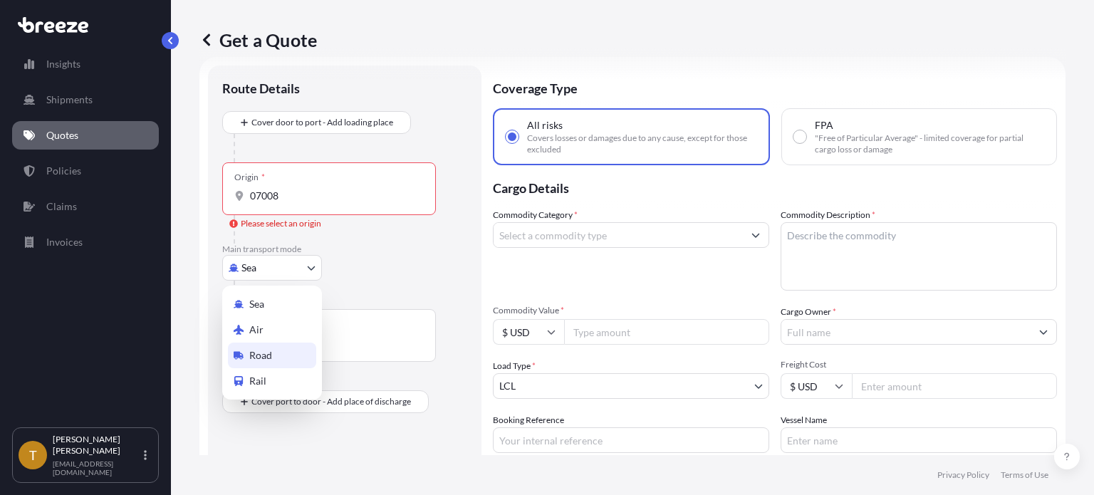
click at [265, 347] on div "Road" at bounding box center [272, 356] width 88 height 26
select select "Road"
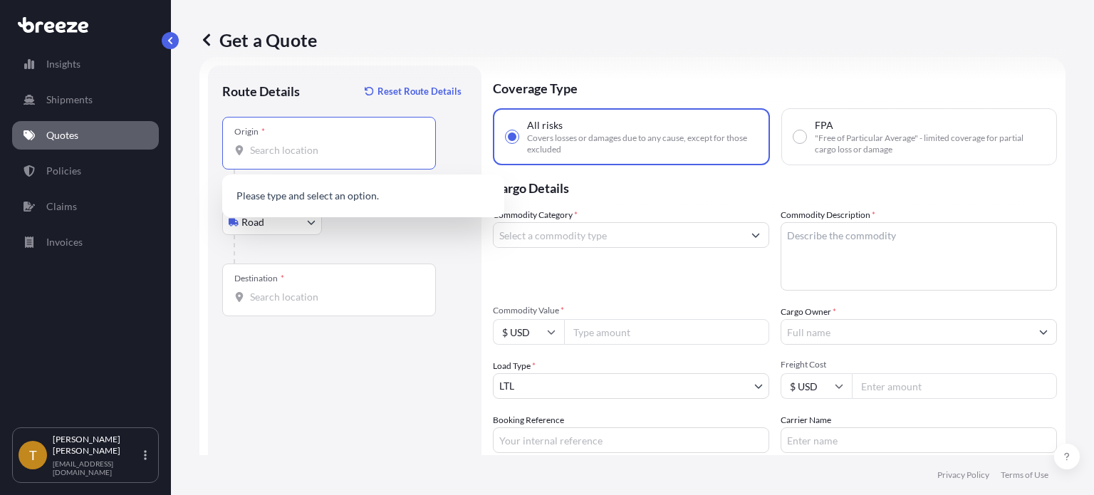
click at [305, 153] on input "Origin *" at bounding box center [334, 150] width 168 height 14
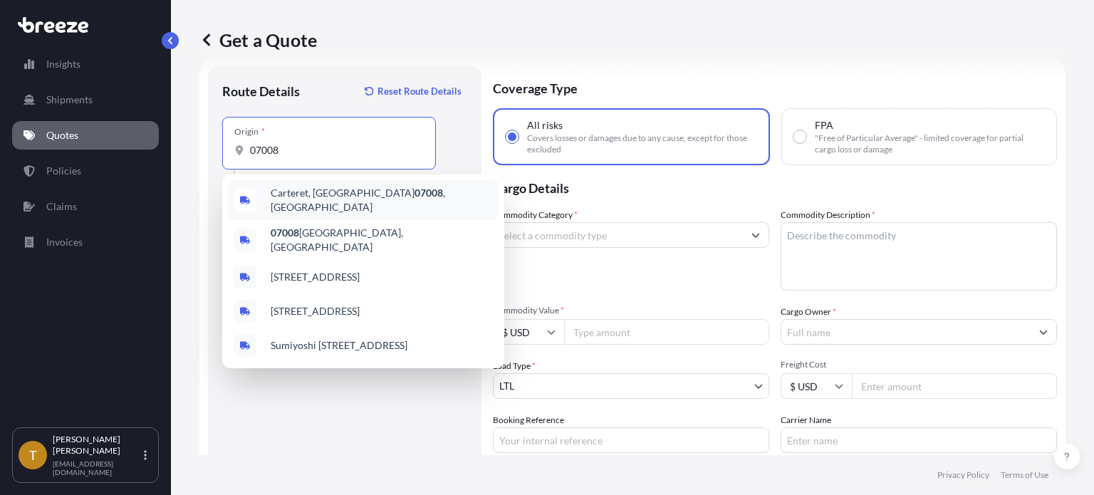
click at [298, 193] on span "Carteret, NJ 07008 , [GEOGRAPHIC_DATA]" at bounding box center [382, 200] width 222 height 28
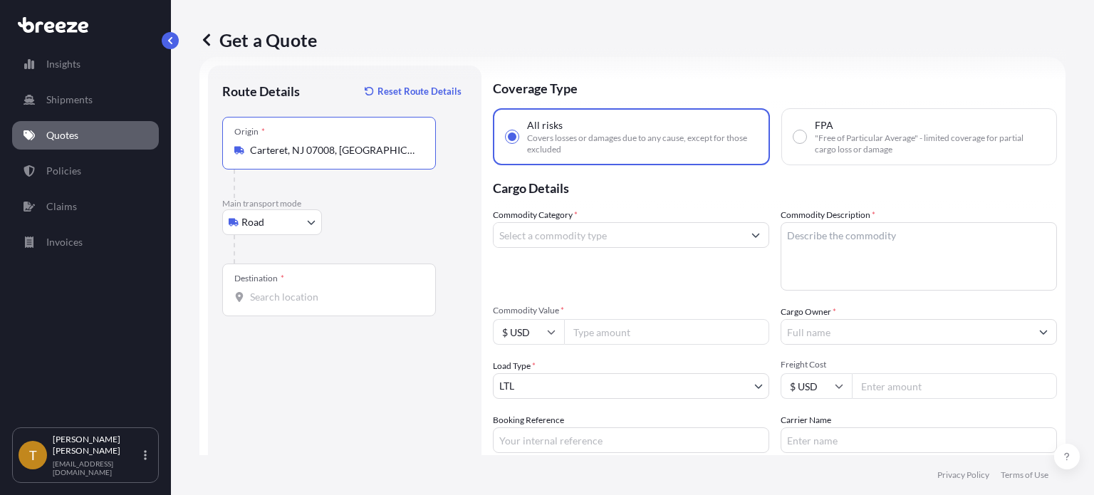
type input "Carteret, NJ 07008, [GEOGRAPHIC_DATA]"
drag, startPoint x: 326, startPoint y: 267, endPoint x: 313, endPoint y: 301, distance: 36.5
click at [326, 268] on div "Destination *" at bounding box center [329, 290] width 214 height 53
click at [326, 290] on input "Destination *" at bounding box center [334, 297] width 168 height 14
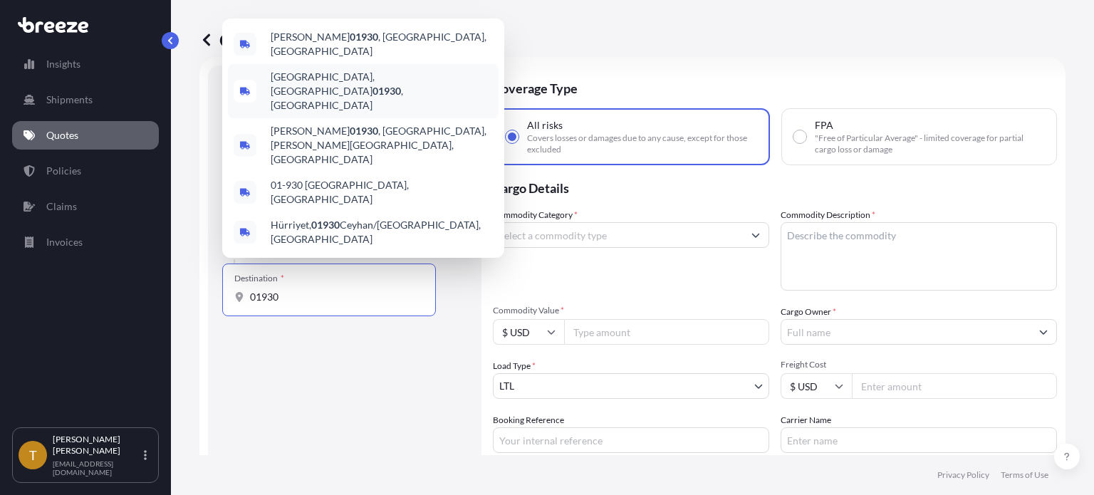
click at [293, 113] on span "[GEOGRAPHIC_DATA] , [GEOGRAPHIC_DATA]" at bounding box center [382, 91] width 222 height 43
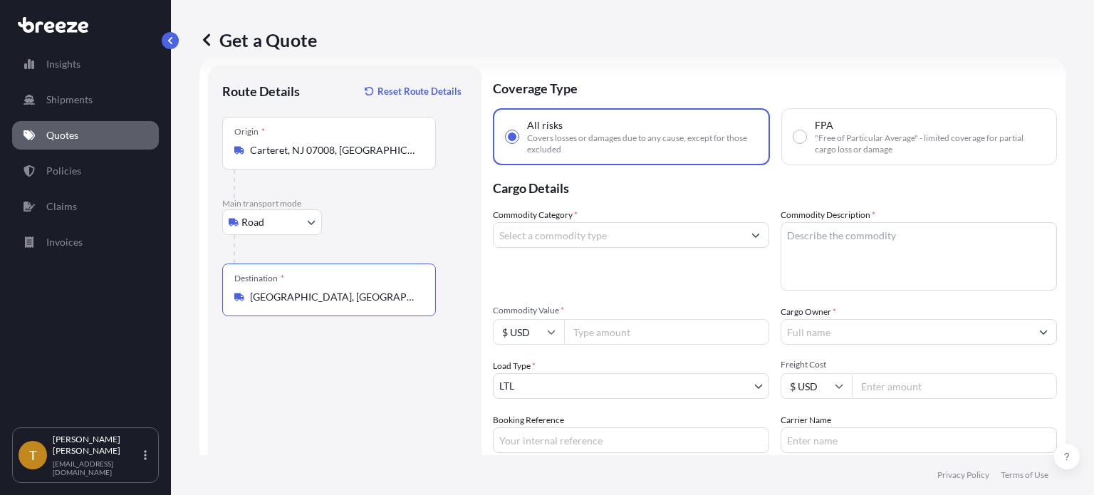
type input "[GEOGRAPHIC_DATA], [GEOGRAPHIC_DATA]"
click at [576, 238] on input "Commodity Category *" at bounding box center [618, 235] width 249 height 26
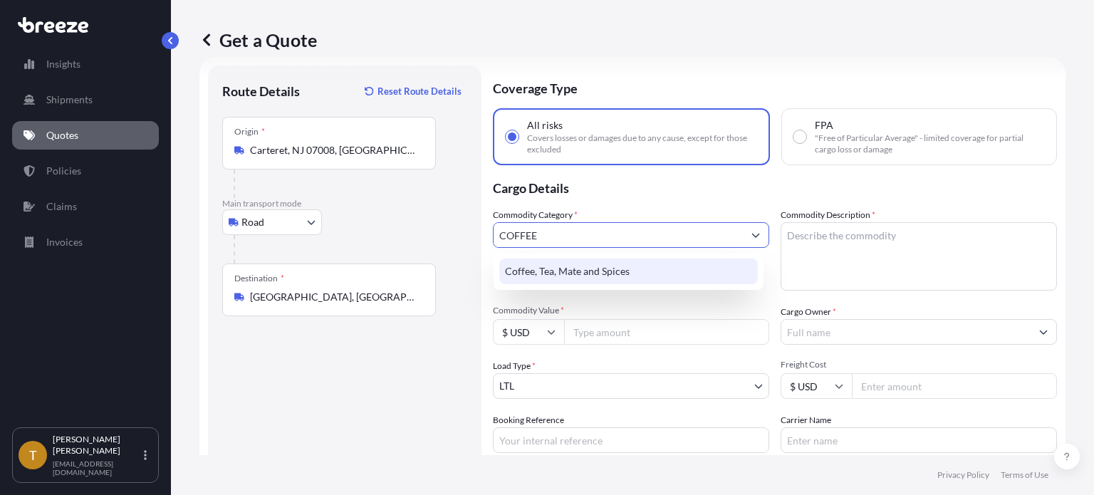
click at [637, 278] on div "Coffee, Tea, Mate and Spices" at bounding box center [628, 272] width 259 height 26
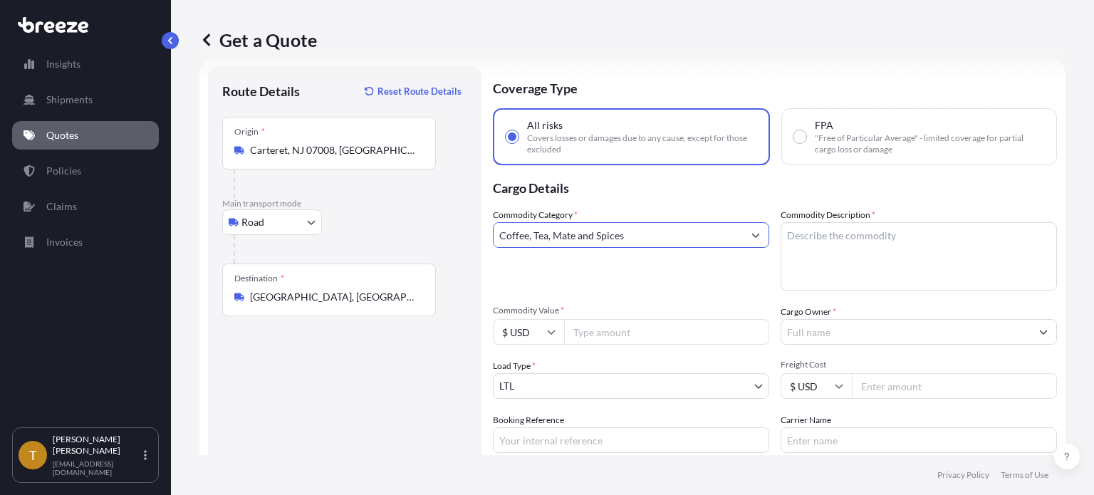
type input "Coffee, Tea, Mate and Spices"
click at [863, 246] on textarea "Commodity Description *" at bounding box center [919, 256] width 276 height 68
type textarea "GREEN COFFEE BEANS"
type input "188245.00"
click at [826, 329] on input "Cargo Owner *" at bounding box center [906, 332] width 249 height 26
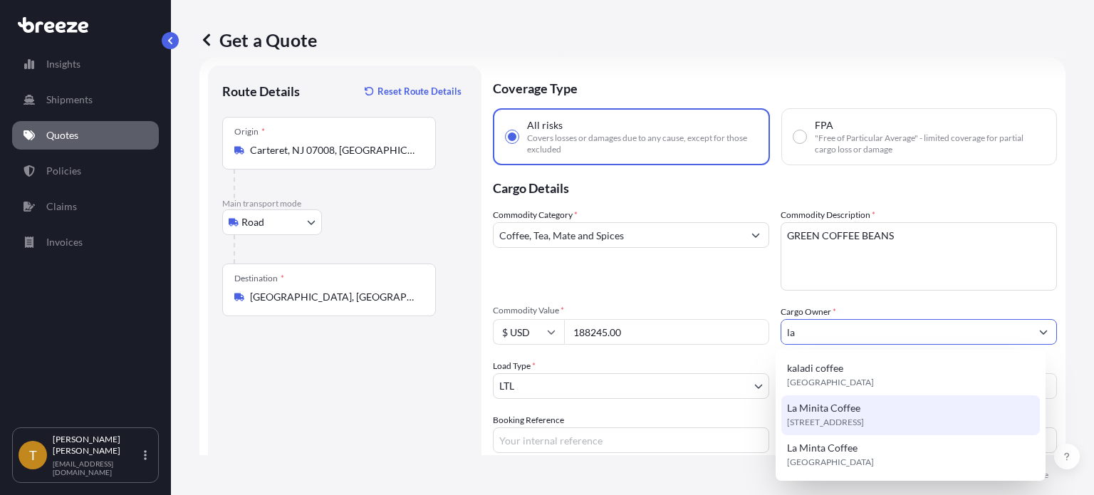
click at [839, 421] on span "[STREET_ADDRESS]" at bounding box center [825, 422] width 77 height 14
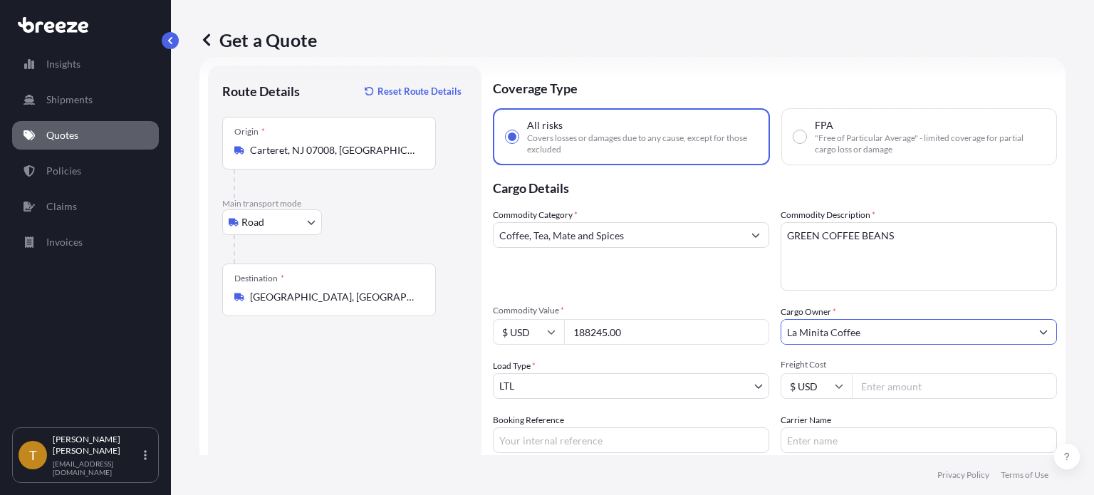
type input "La Minita Coffee"
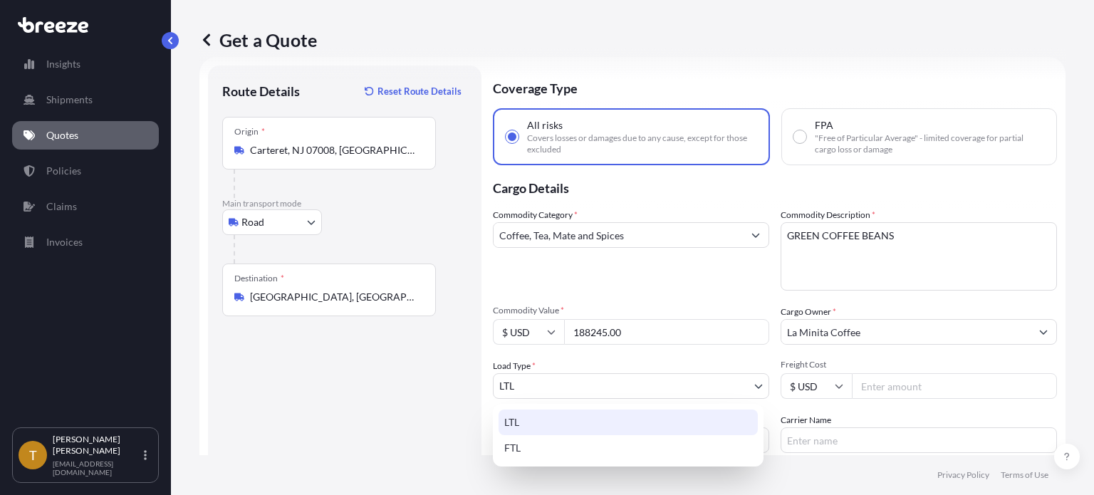
click at [549, 384] on body "15 options available. 9 options available. 0 options available. 3 options avail…" at bounding box center [547, 301] width 1094 height 602
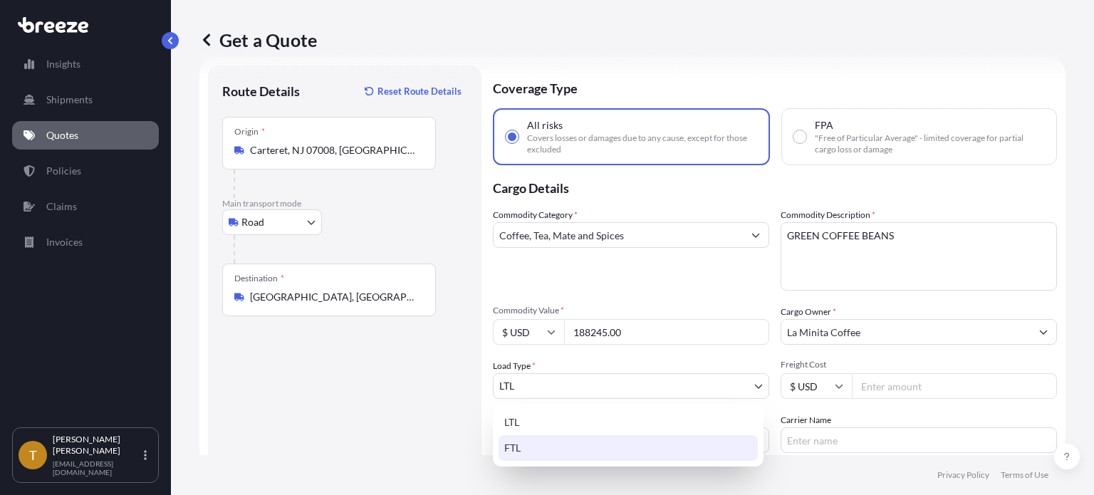
click at [536, 451] on div "FTL" at bounding box center [628, 448] width 259 height 26
select select "2"
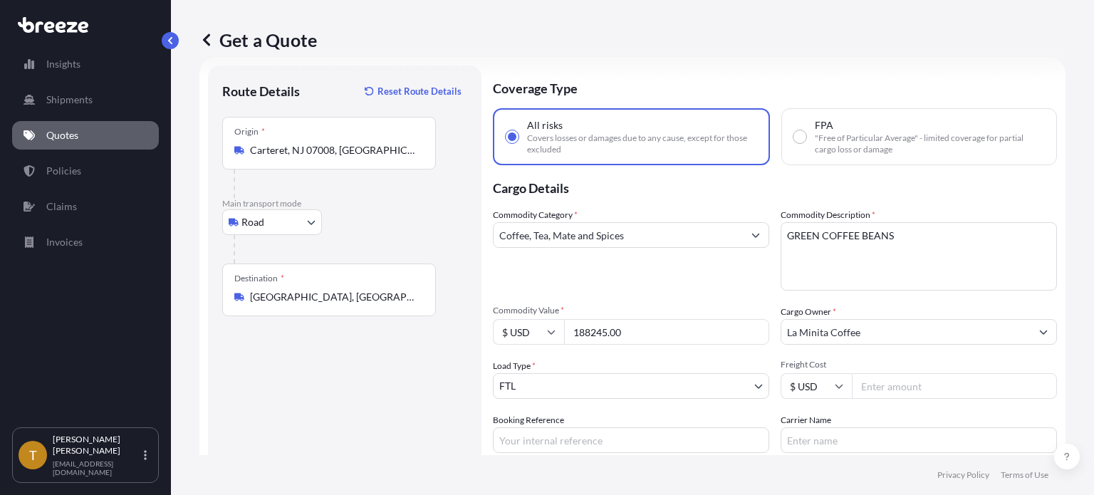
click at [895, 390] on input "Freight Cost" at bounding box center [954, 386] width 205 height 26
type input "1250"
click at [606, 435] on input "Booking Reference" at bounding box center [631, 440] width 276 height 26
type input "159810"
click at [833, 436] on input "Carrier Name" at bounding box center [919, 440] width 276 height 26
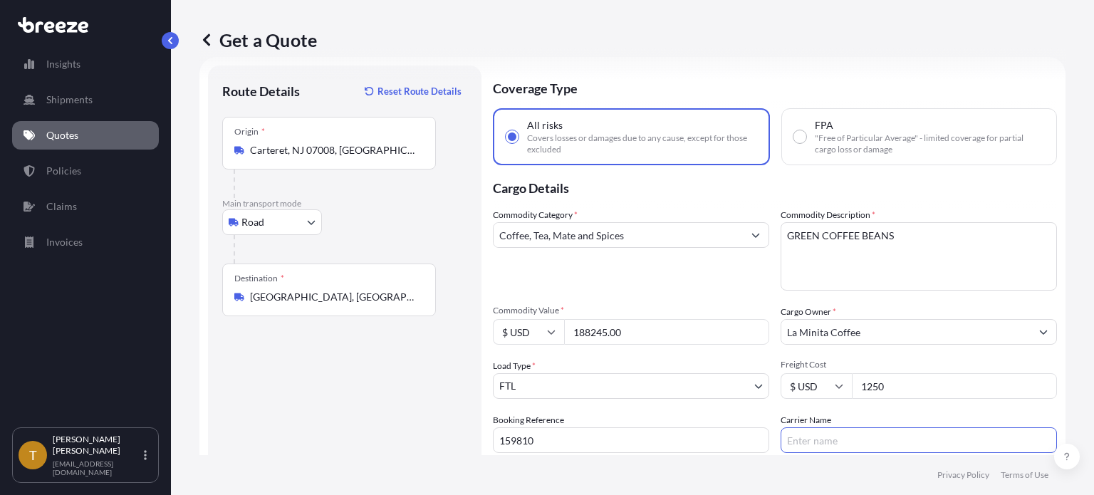
type input "IM Transport LLC"
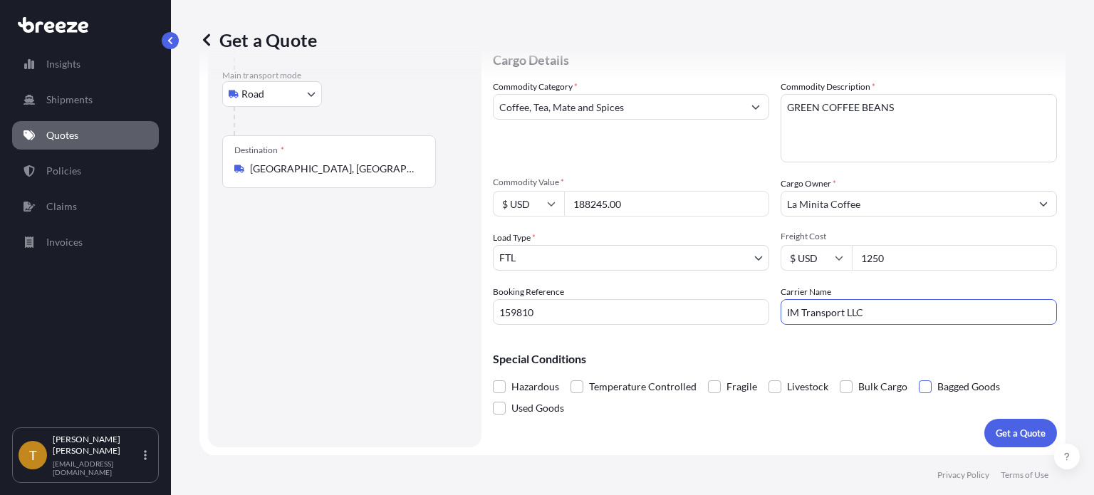
click at [923, 383] on span at bounding box center [925, 386] width 13 height 13
click at [919, 376] on input "Bagged Goods" at bounding box center [919, 376] width 0 height 0
click at [998, 437] on p "Get a Quote" at bounding box center [1021, 433] width 50 height 14
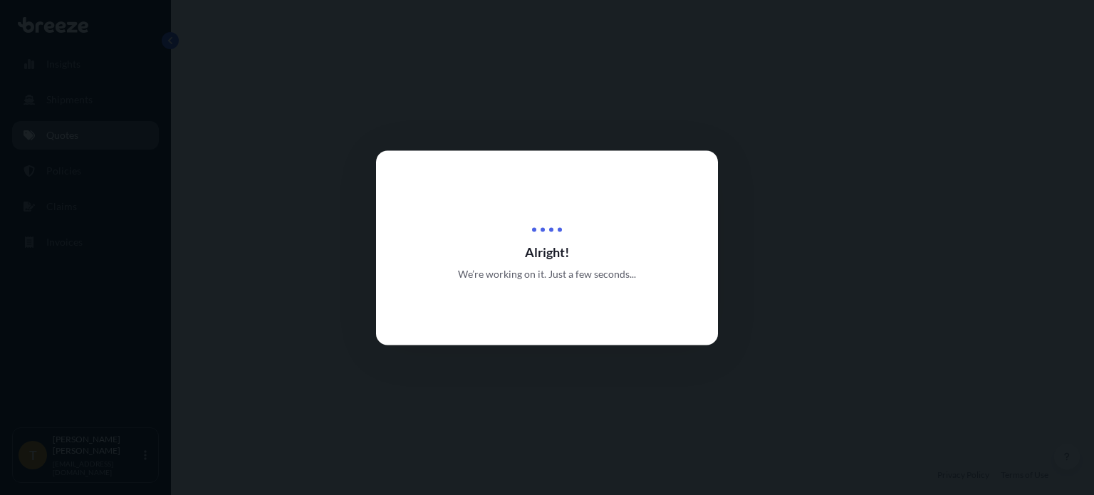
select select "Road"
select select "2"
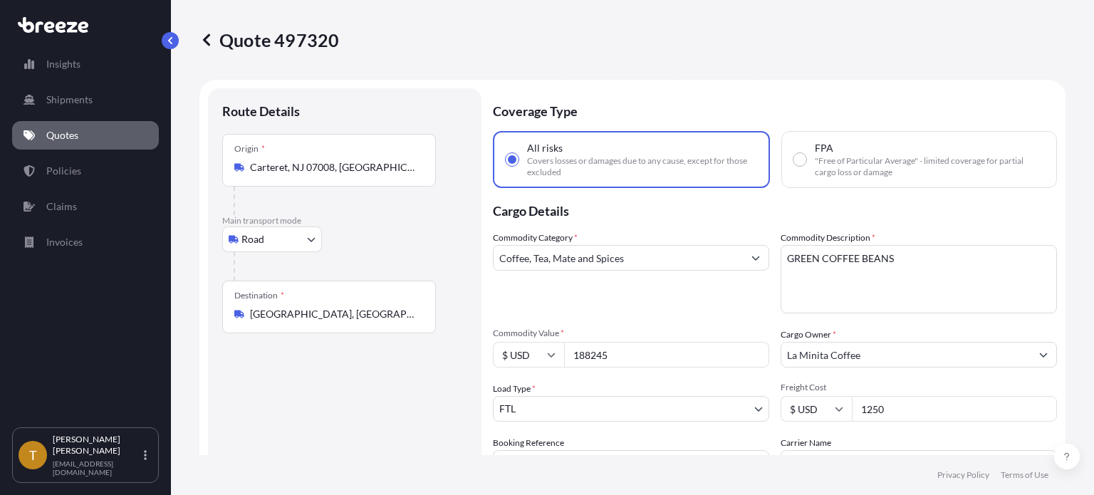
click at [50, 137] on p "Quotes" at bounding box center [62, 135] width 32 height 14
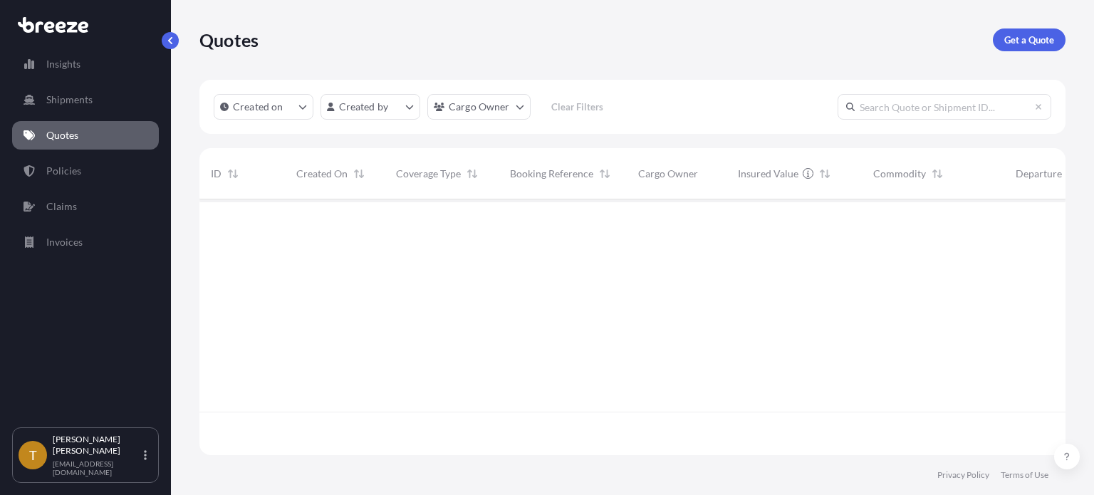
scroll to position [253, 855]
click at [1013, 39] on p "Get a Quote" at bounding box center [1030, 40] width 50 height 14
select select "Sea"
select select "1"
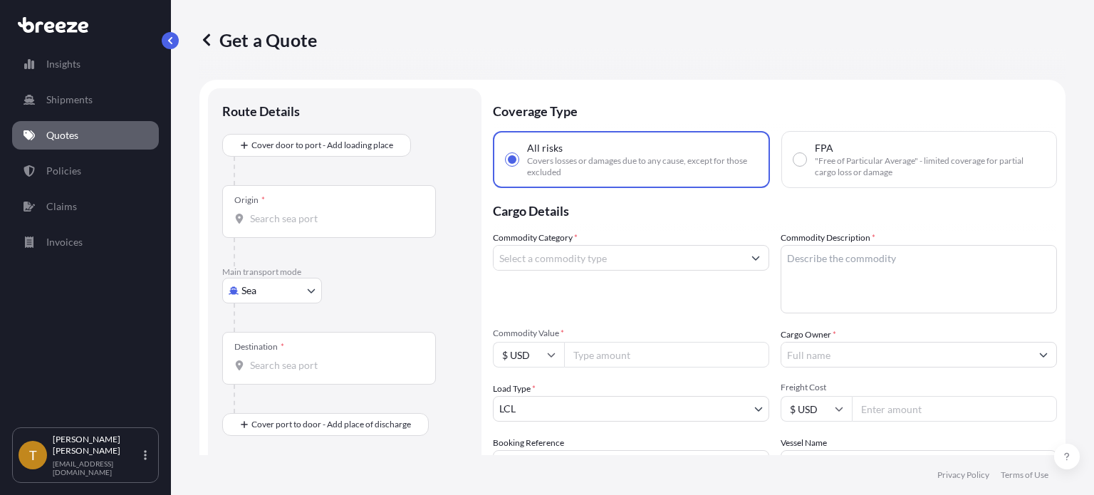
scroll to position [23, 0]
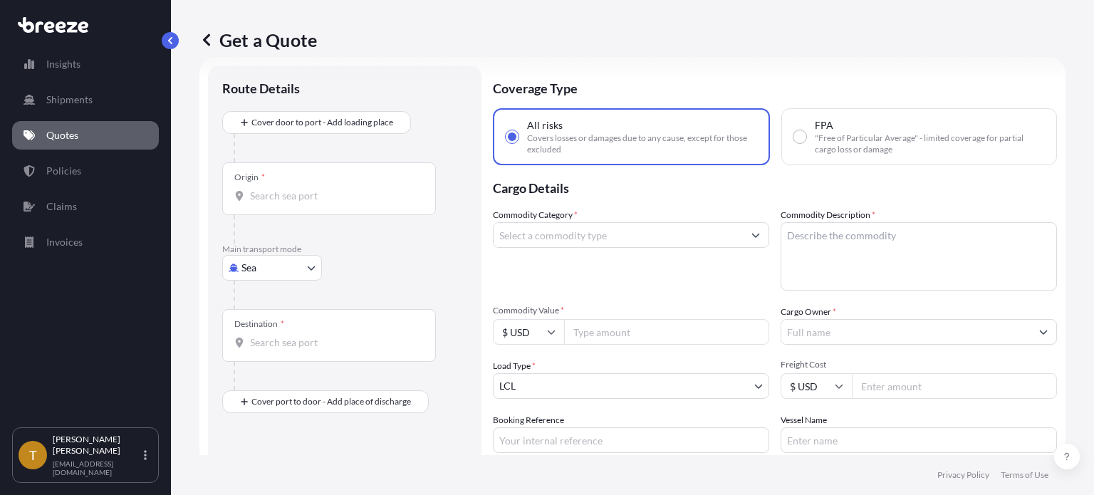
click at [311, 262] on body "Insights Shipments Quotes Policies Claims Invoices T [PERSON_NAME] [EMAIL_ADDRE…" at bounding box center [547, 301] width 1094 height 602
click at [259, 358] on span "Road" at bounding box center [260, 355] width 23 height 14
select select "Road"
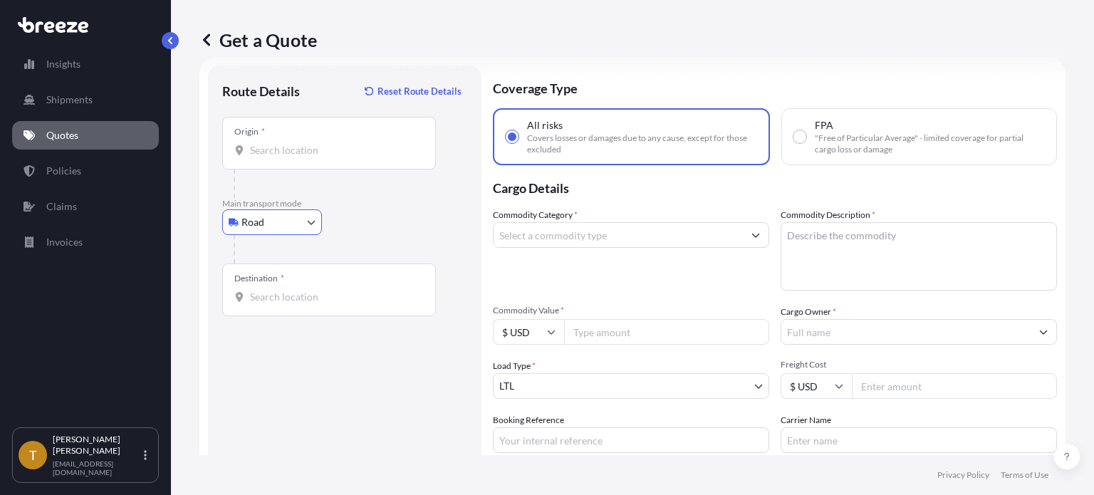
click at [326, 148] on input "Origin *" at bounding box center [334, 150] width 168 height 14
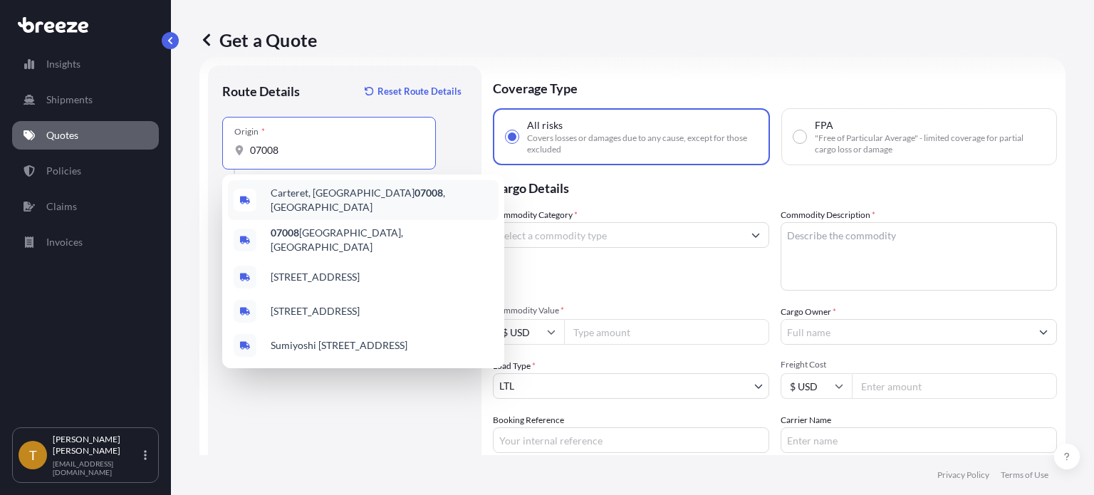
click at [302, 197] on span "Carteret, NJ 07008 , [GEOGRAPHIC_DATA]" at bounding box center [382, 200] width 222 height 28
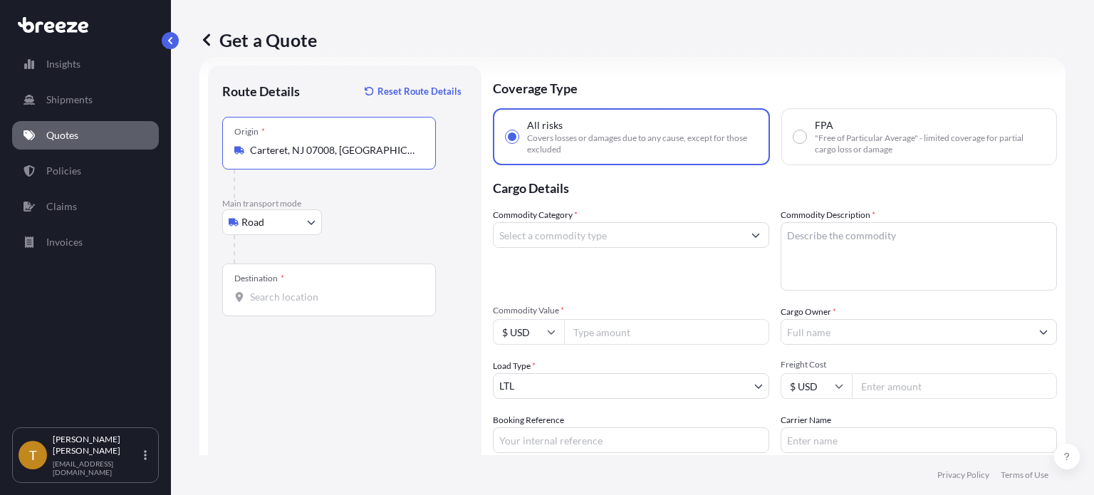
type input "Carteret, NJ 07008, [GEOGRAPHIC_DATA]"
click at [302, 276] on div "Destination *" at bounding box center [329, 290] width 214 height 53
click at [302, 290] on input "Destination *" at bounding box center [334, 297] width 168 height 14
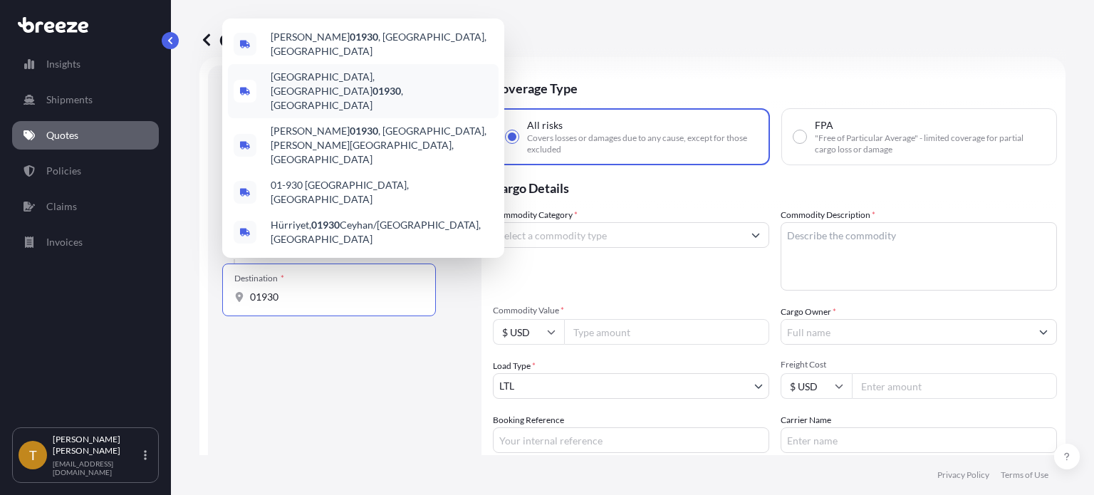
click at [326, 113] on span "[GEOGRAPHIC_DATA] , [GEOGRAPHIC_DATA]" at bounding box center [382, 91] width 222 height 43
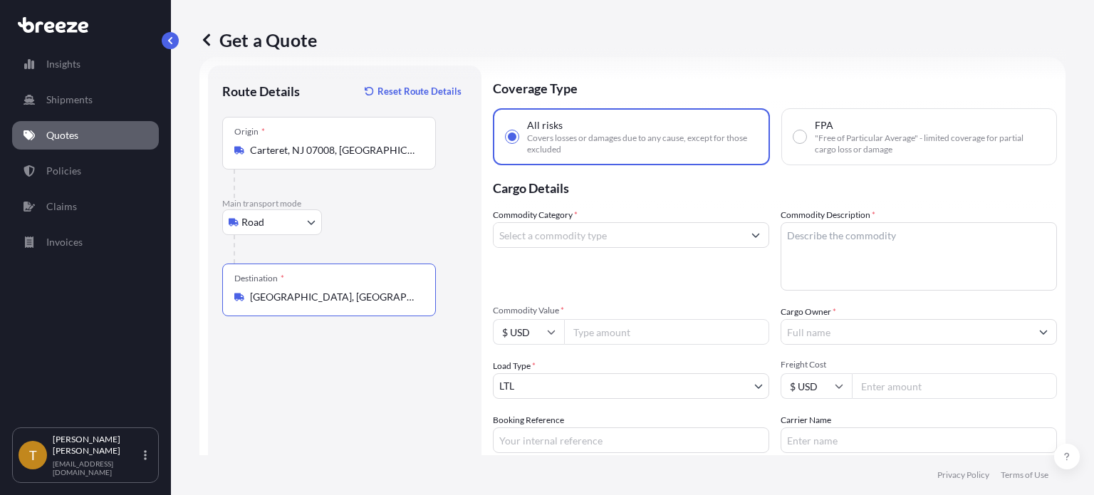
type input "[GEOGRAPHIC_DATA], [GEOGRAPHIC_DATA]"
click at [534, 242] on input "Commodity Category *" at bounding box center [618, 235] width 249 height 26
click at [567, 238] on input "COFFEE B" at bounding box center [618, 235] width 249 height 26
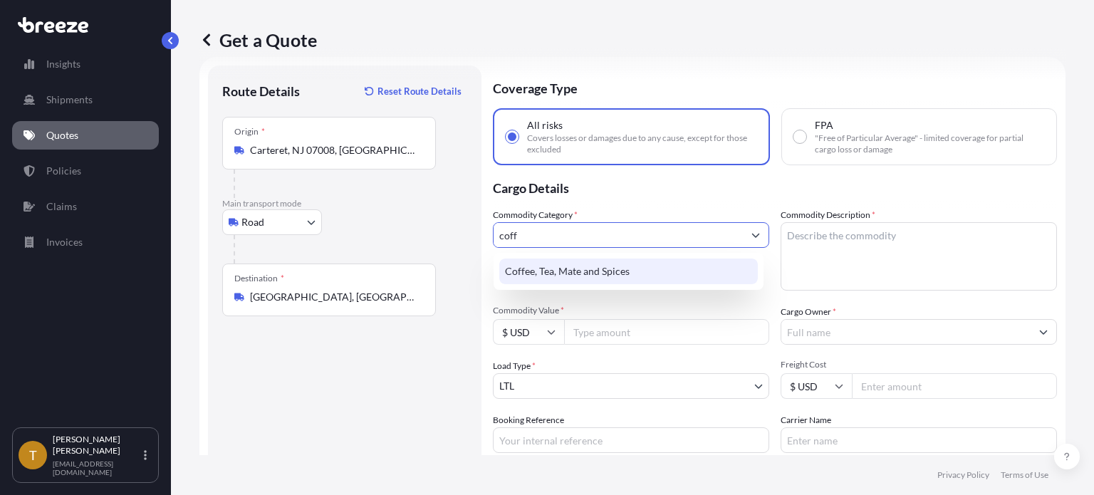
click at [600, 276] on div "Coffee, Tea, Mate and Spices" at bounding box center [628, 272] width 259 height 26
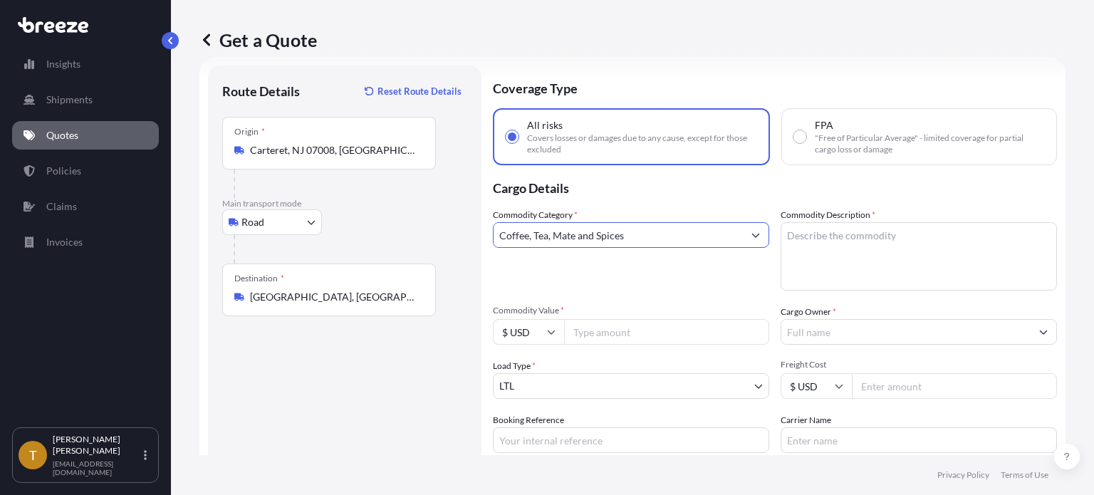
type input "Coffee, Tea, Mate and Spices"
click at [852, 248] on textarea "Commodity Description *" at bounding box center [919, 256] width 276 height 68
type textarea "green coffee beans"
click at [621, 334] on input "Commodity Value *" at bounding box center [666, 332] width 205 height 26
type input "143414.00"
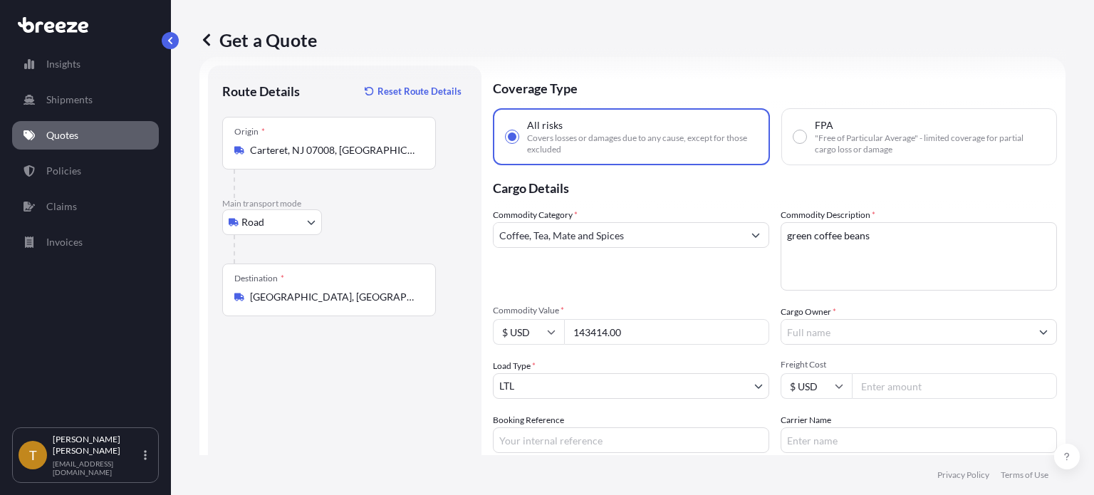
click at [820, 335] on input "Cargo Owner *" at bounding box center [906, 332] width 249 height 26
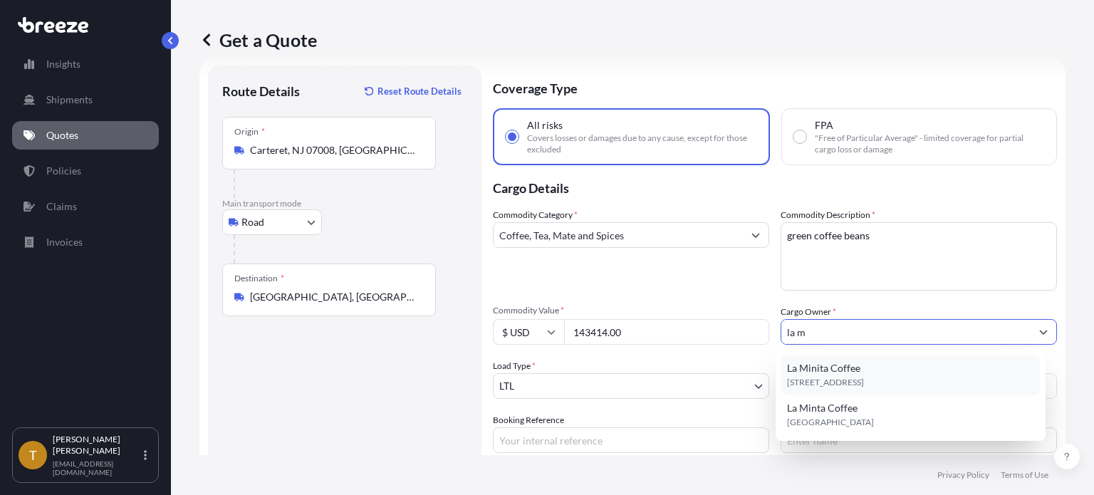
click at [824, 370] on span "La Minita Coffee" at bounding box center [823, 368] width 73 height 14
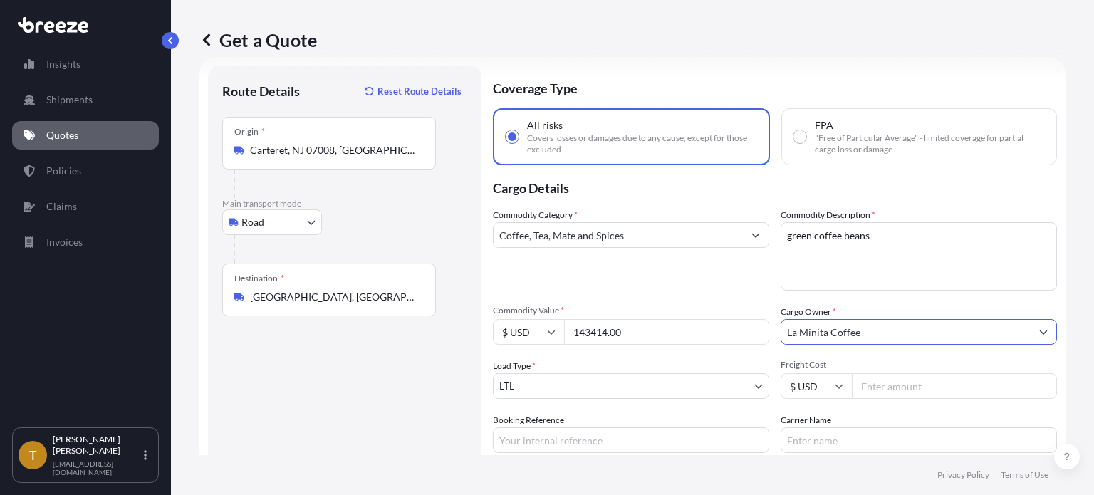
type input "La Minita Coffee"
click at [563, 386] on body "9 options available. 0 options available. 1 option available. 2 options availab…" at bounding box center [547, 301] width 1094 height 602
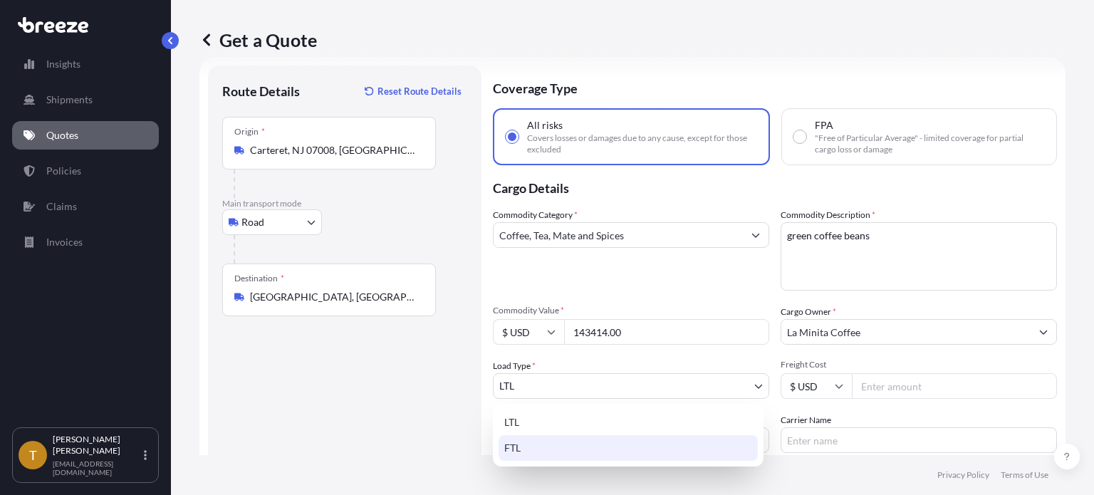
click at [524, 447] on div "FTL" at bounding box center [628, 448] width 259 height 26
select select "2"
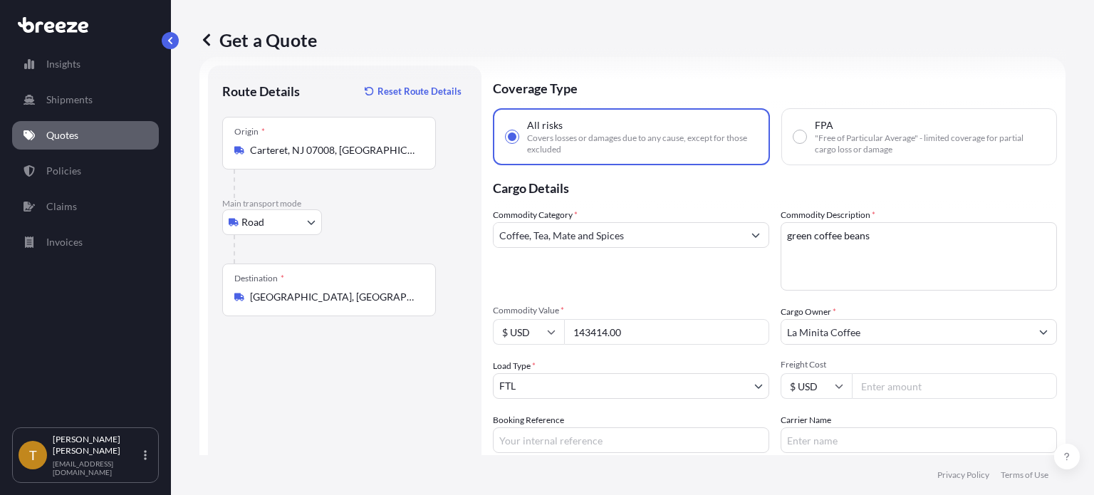
click at [880, 390] on input "Freight Cost" at bounding box center [954, 386] width 205 height 26
type input "1250"
click at [548, 447] on input "Booking Reference" at bounding box center [631, 440] width 276 height 26
type input "159919"
click at [846, 434] on input "Carrier Name" at bounding box center [919, 440] width 276 height 26
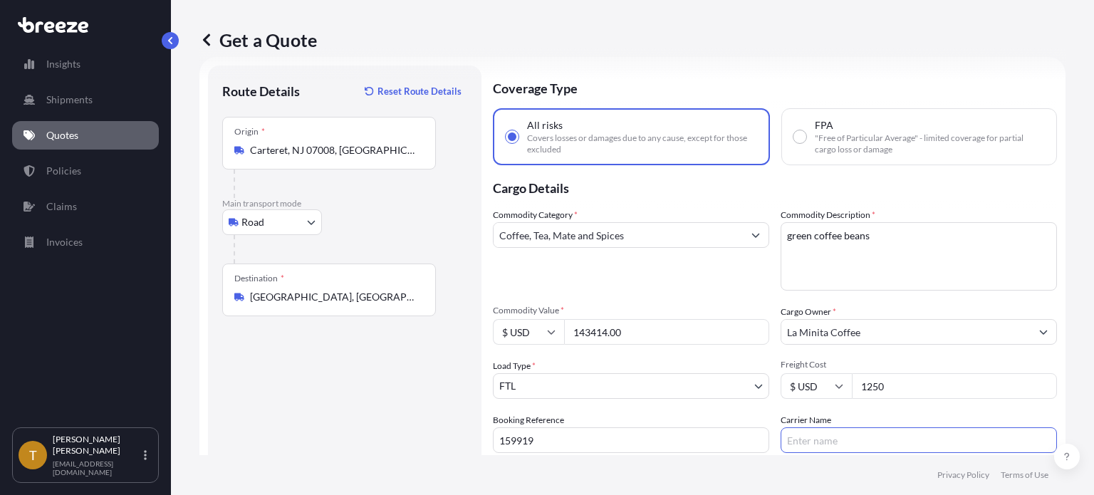
type input "IM Transport LLC"
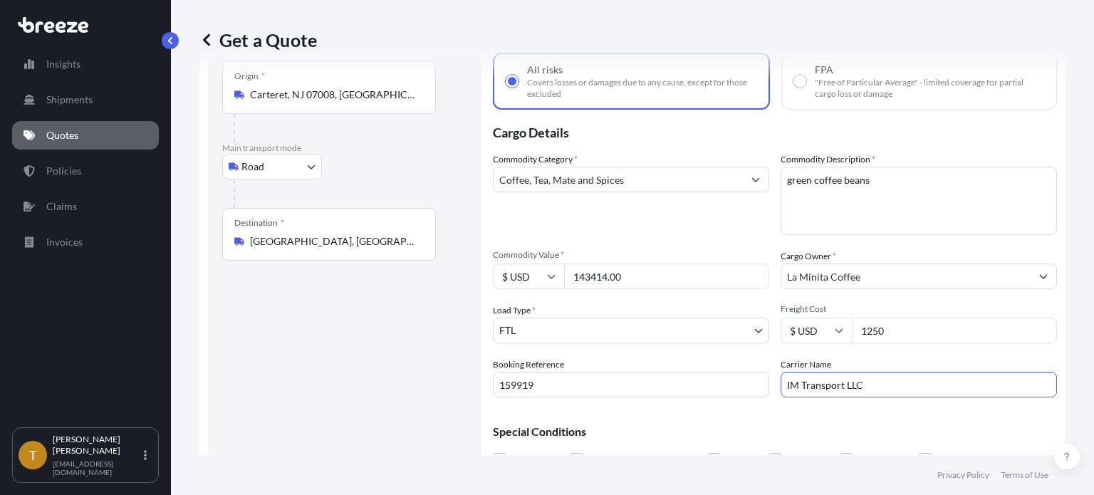
scroll to position [151, 0]
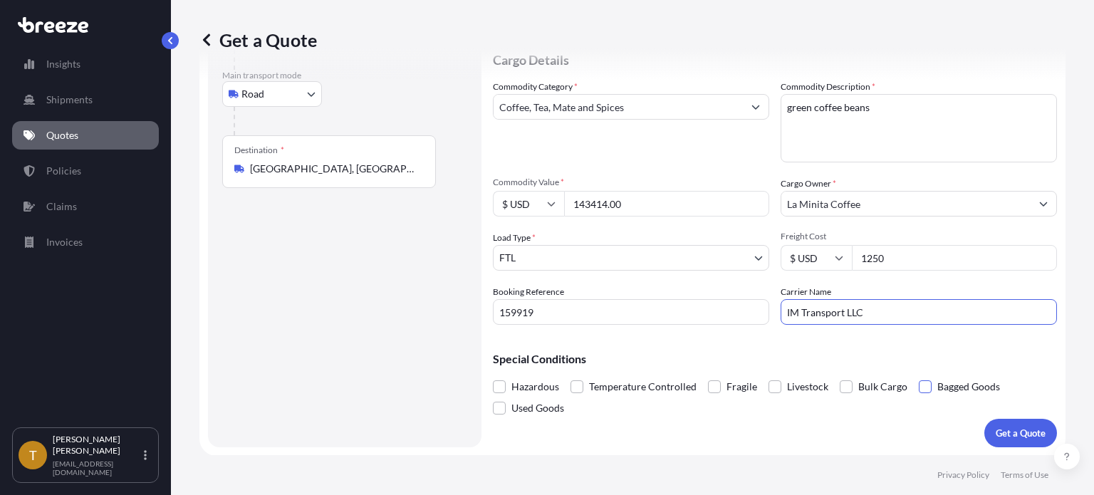
click at [920, 385] on span at bounding box center [925, 386] width 13 height 13
click at [919, 376] on input "Bagged Goods" at bounding box center [919, 376] width 0 height 0
click at [1017, 431] on p "Get a Quote" at bounding box center [1021, 433] width 50 height 14
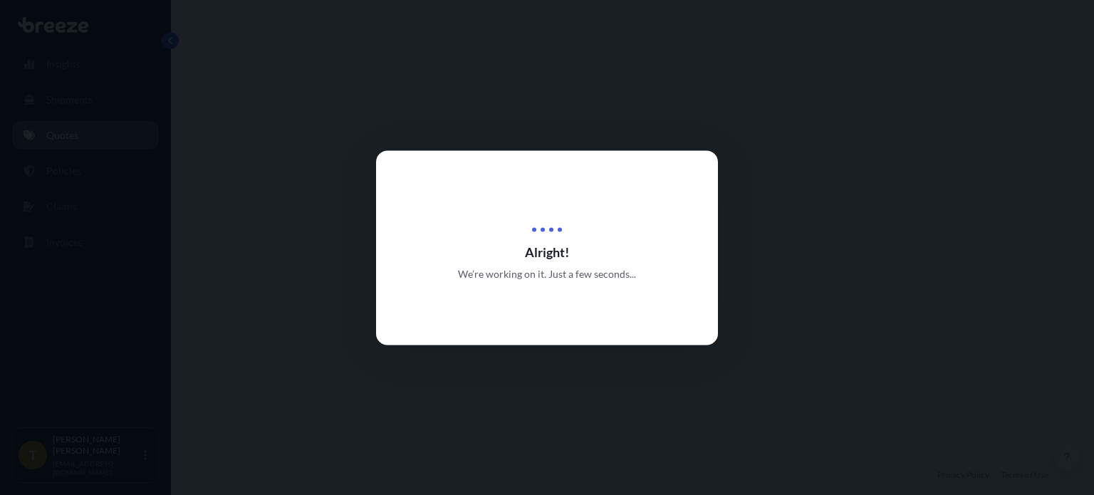
select select "Road"
select select "2"
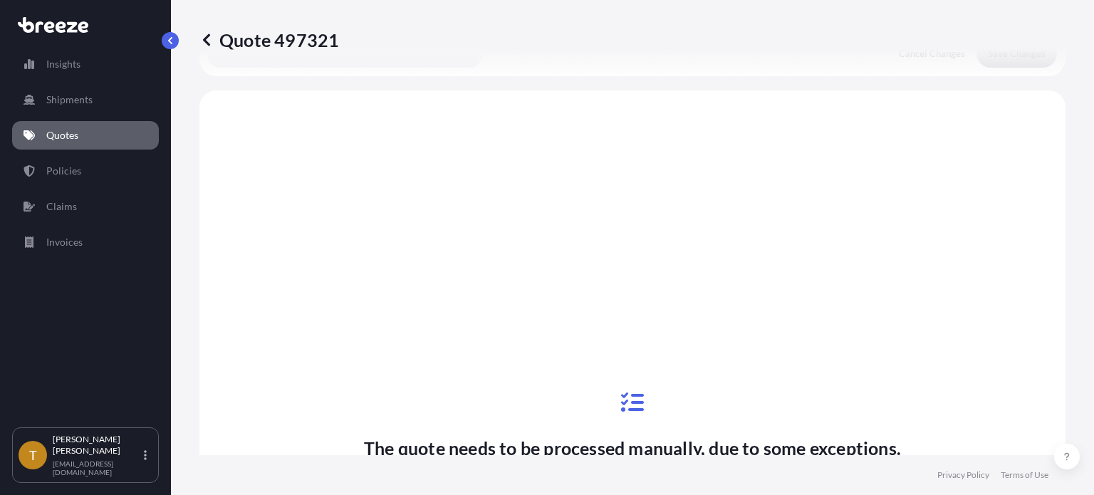
scroll to position [549, 0]
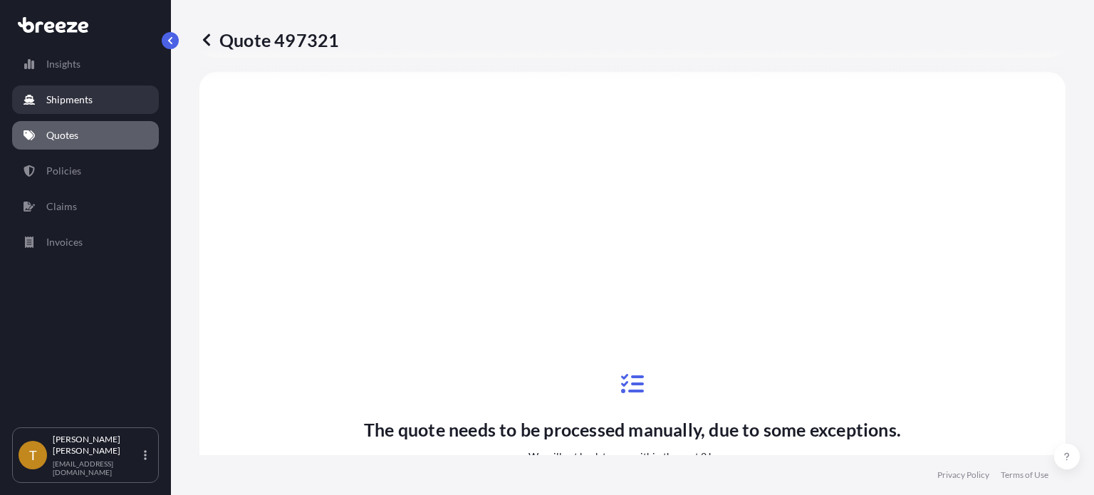
click at [64, 96] on p "Shipments" at bounding box center [69, 100] width 46 height 14
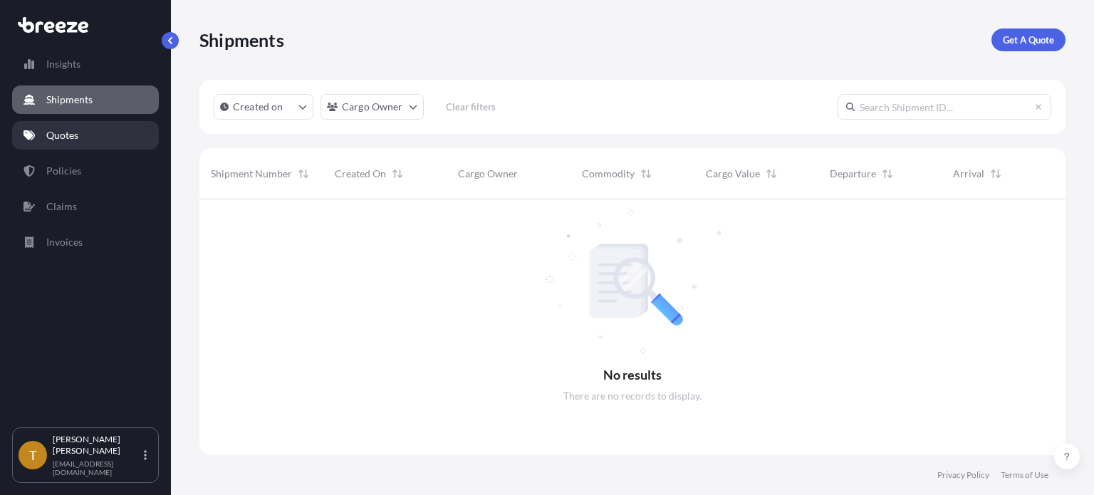
scroll to position [296, 855]
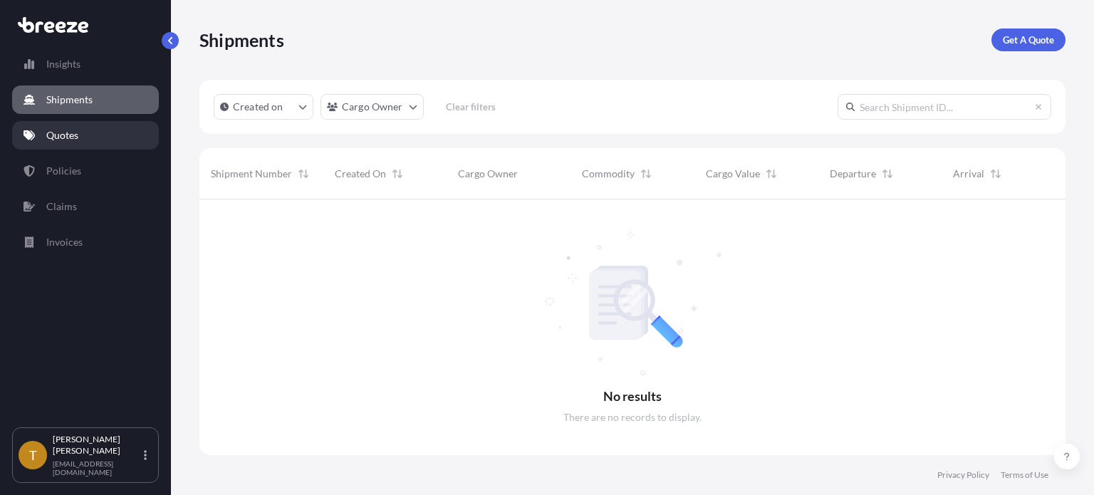
click at [60, 137] on p "Quotes" at bounding box center [62, 135] width 32 height 14
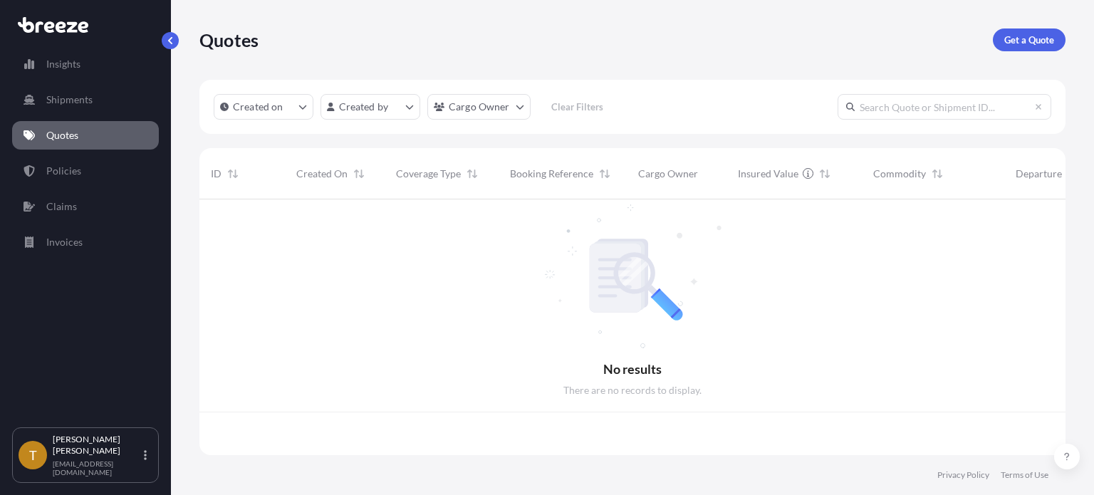
scroll to position [253, 855]
